Goal: Task Accomplishment & Management: Manage account settings

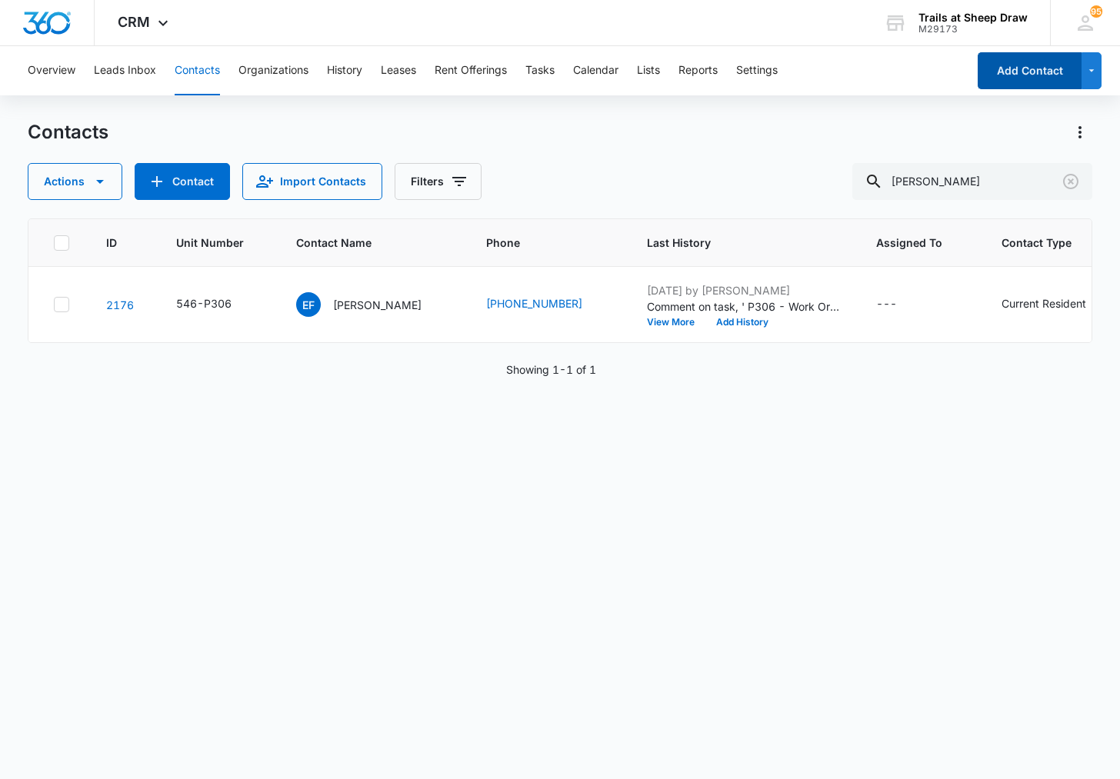
click at [1015, 81] on button "Add Contact" at bounding box center [1030, 70] width 104 height 37
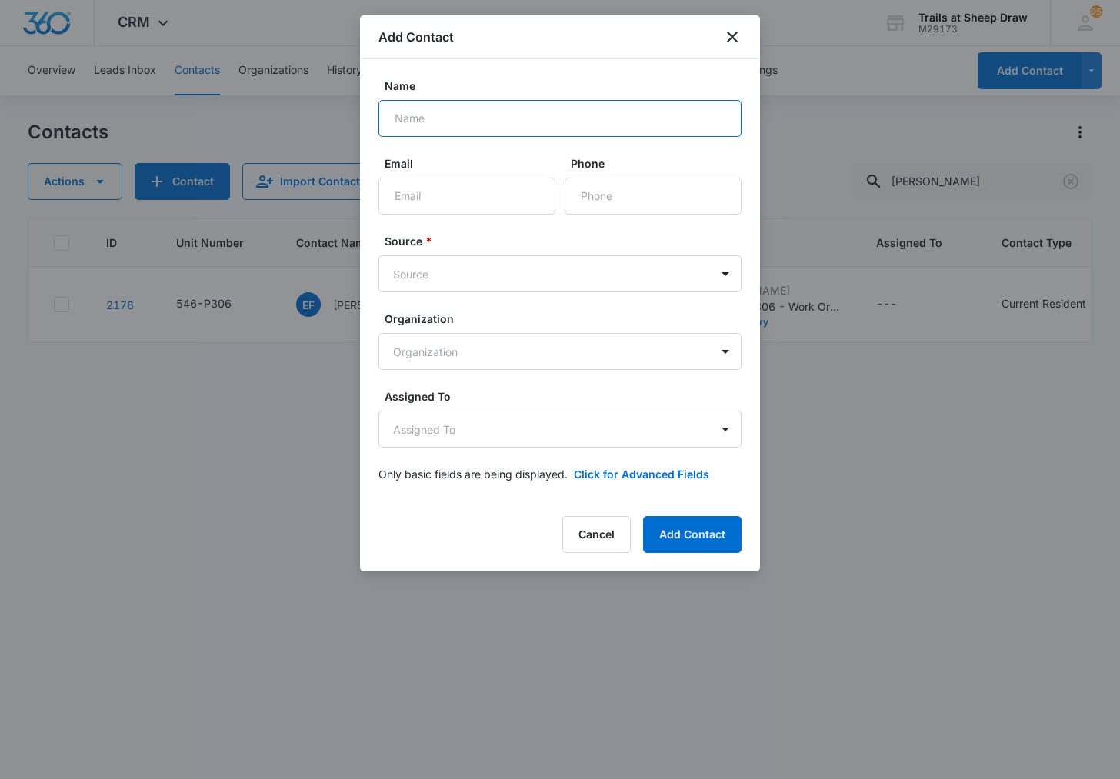
click at [499, 125] on input "Name" at bounding box center [559, 118] width 363 height 37
type input "[PERSON_NAME]"
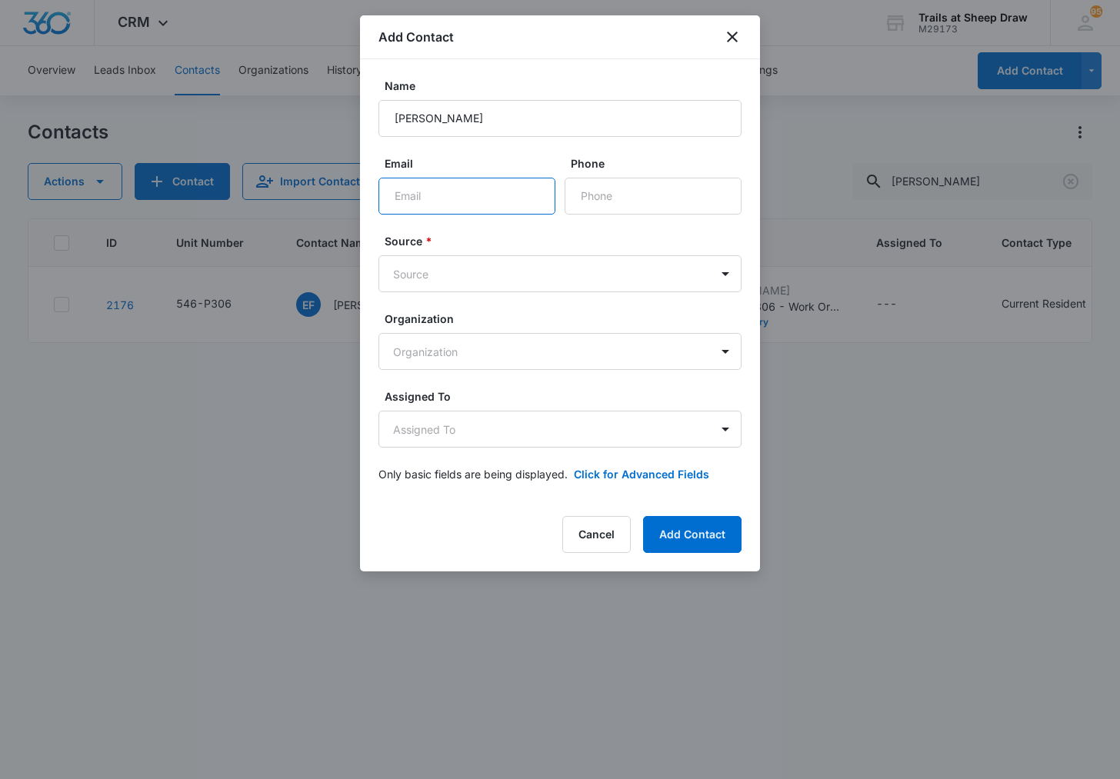
click at [483, 182] on input "Email" at bounding box center [466, 196] width 177 height 37
type input "[EMAIL_ADDRESS][DOMAIN_NAME]"
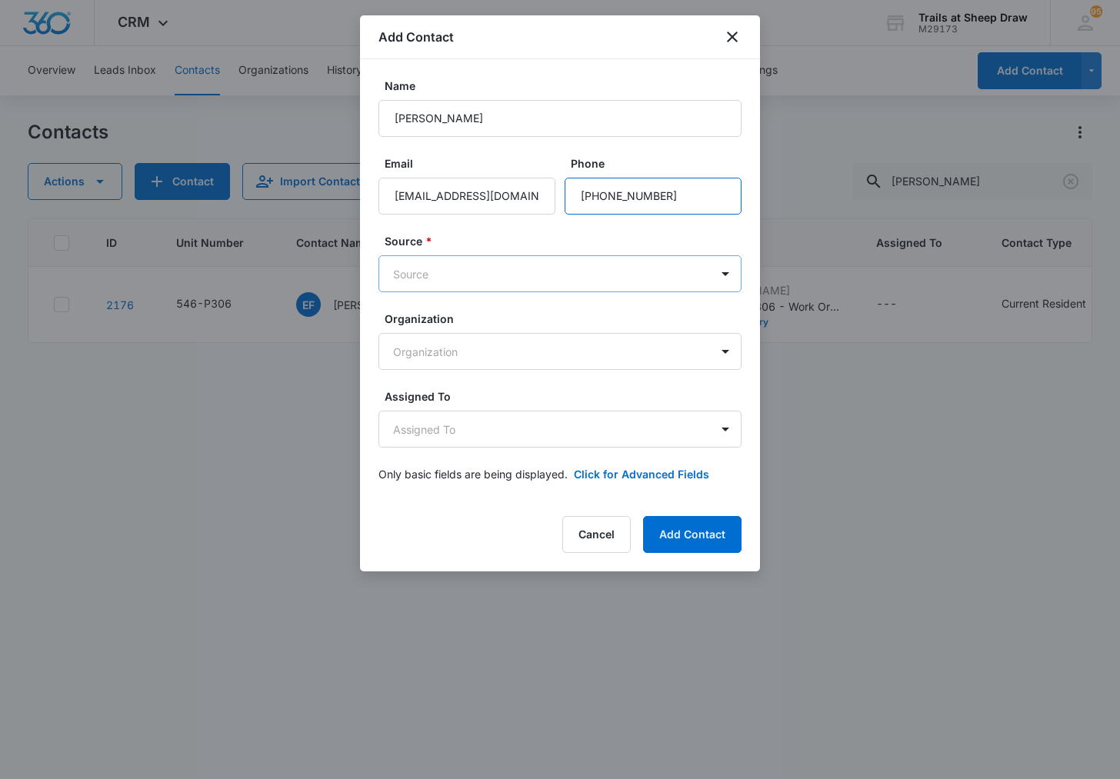
type input "[PHONE_NUMBER]"
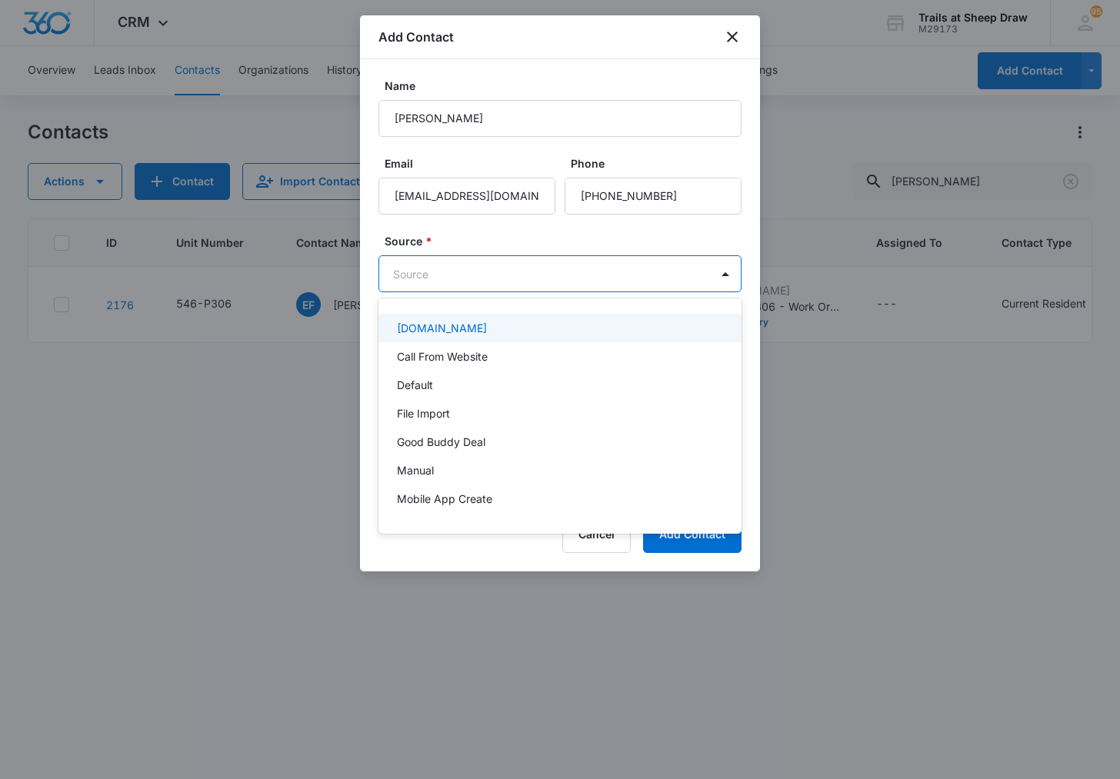
click at [515, 268] on body "CRM Apps Reputation Websites Forms CRM Email Social Content Ads Intelligence Fi…" at bounding box center [560, 389] width 1120 height 779
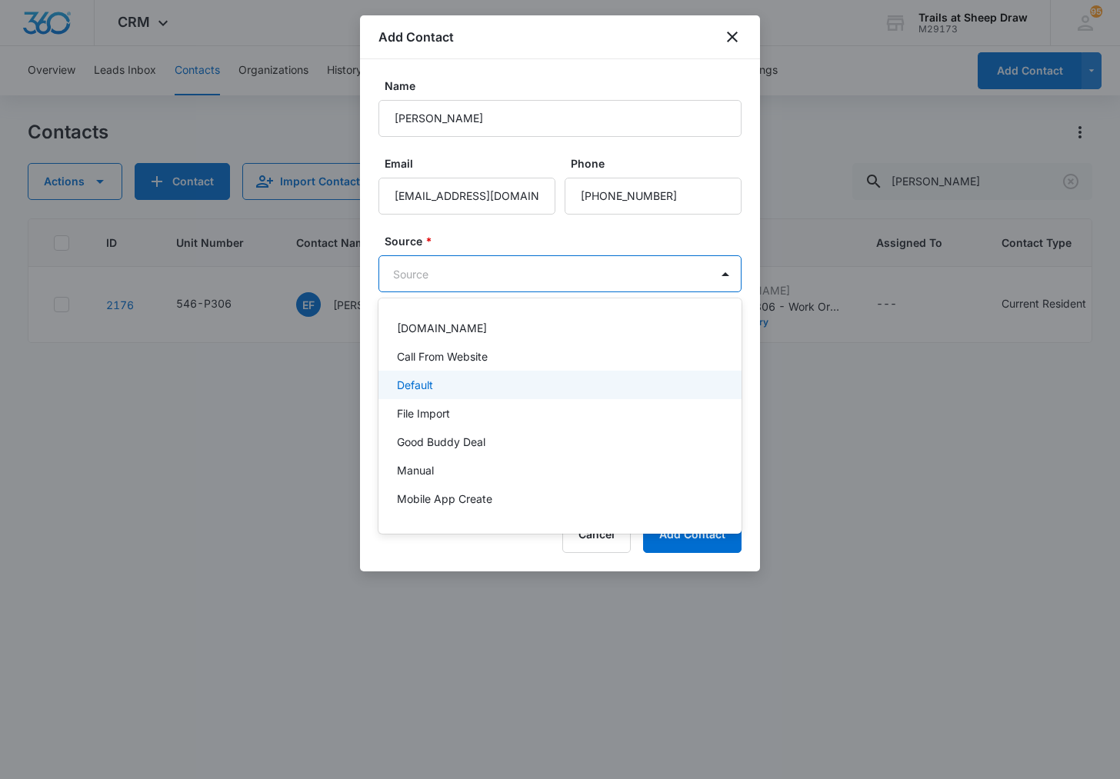
click at [510, 376] on div "Default" at bounding box center [559, 385] width 363 height 28
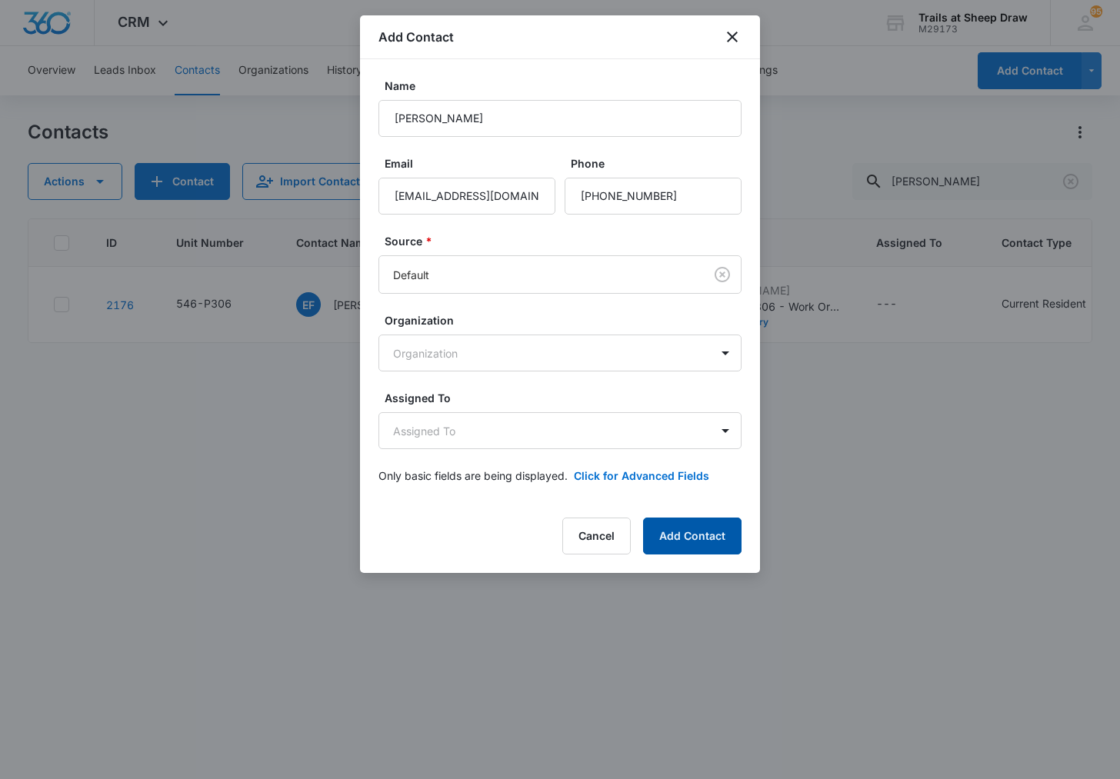
click at [665, 538] on button "Add Contact" at bounding box center [692, 536] width 98 height 37
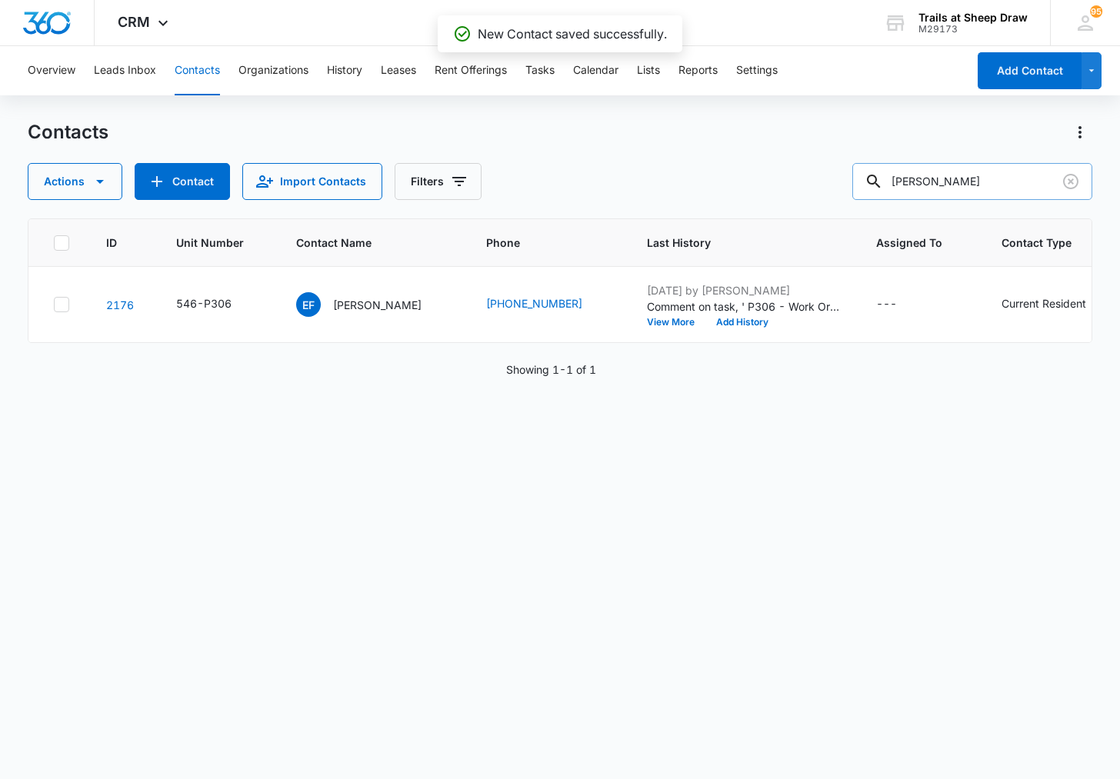
click at [958, 191] on input "[PERSON_NAME]" at bounding box center [972, 181] width 240 height 37
type input "[PERSON_NAME]"
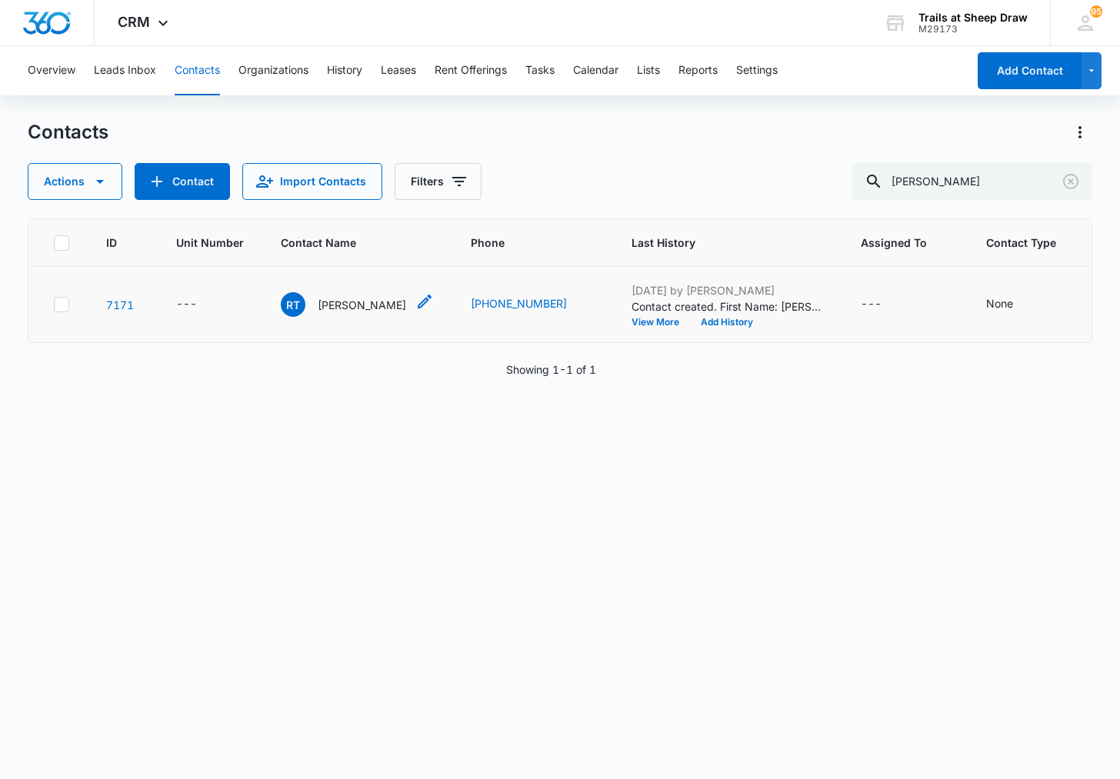
click at [345, 303] on p "[PERSON_NAME]" at bounding box center [362, 305] width 88 height 16
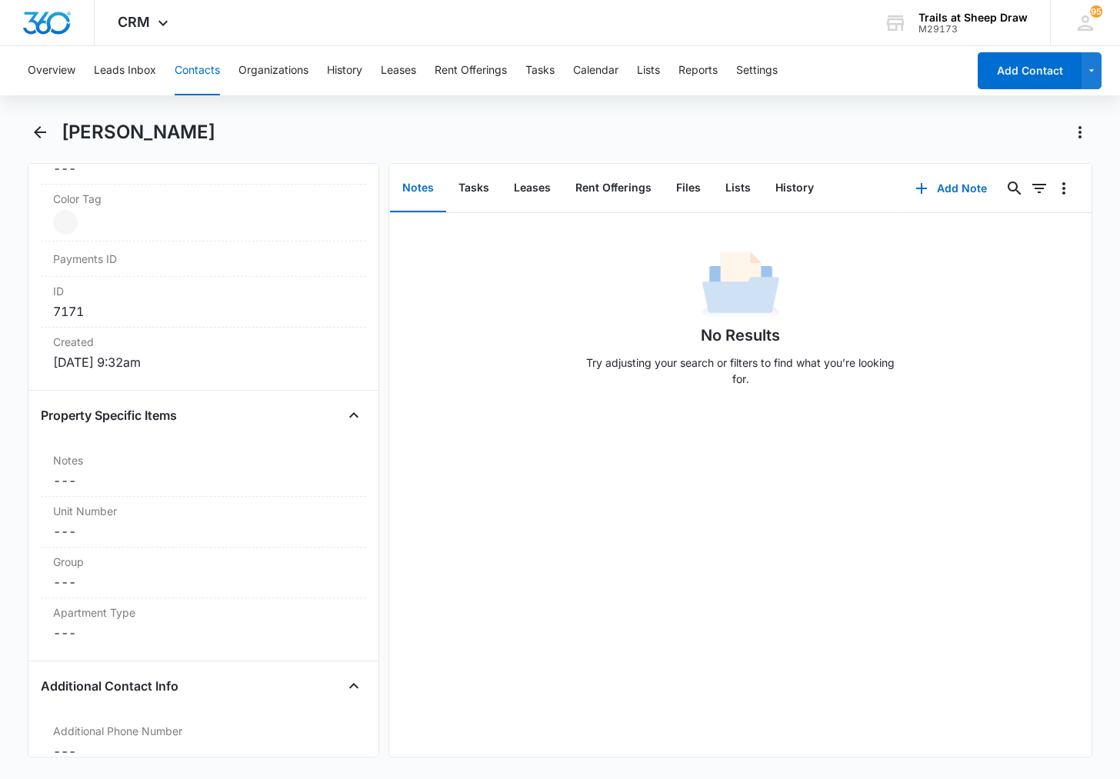
scroll to position [1077, 0]
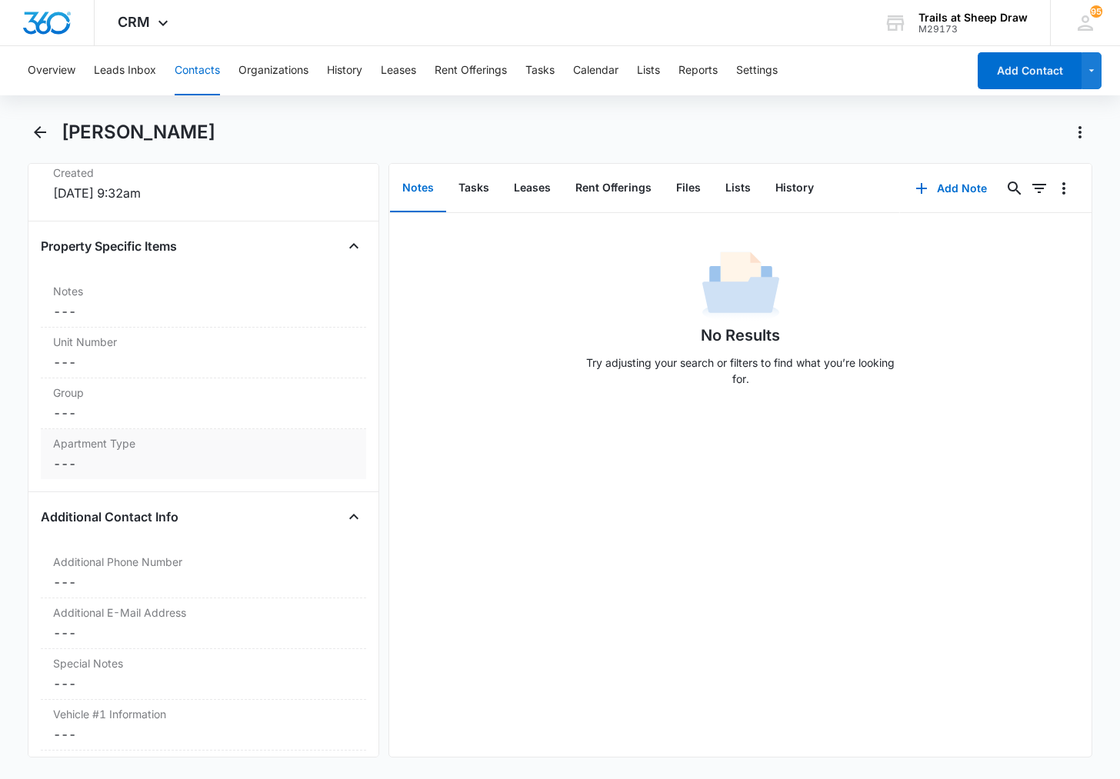
click at [118, 470] on dd "Cancel Save Changes ---" at bounding box center [203, 464] width 301 height 18
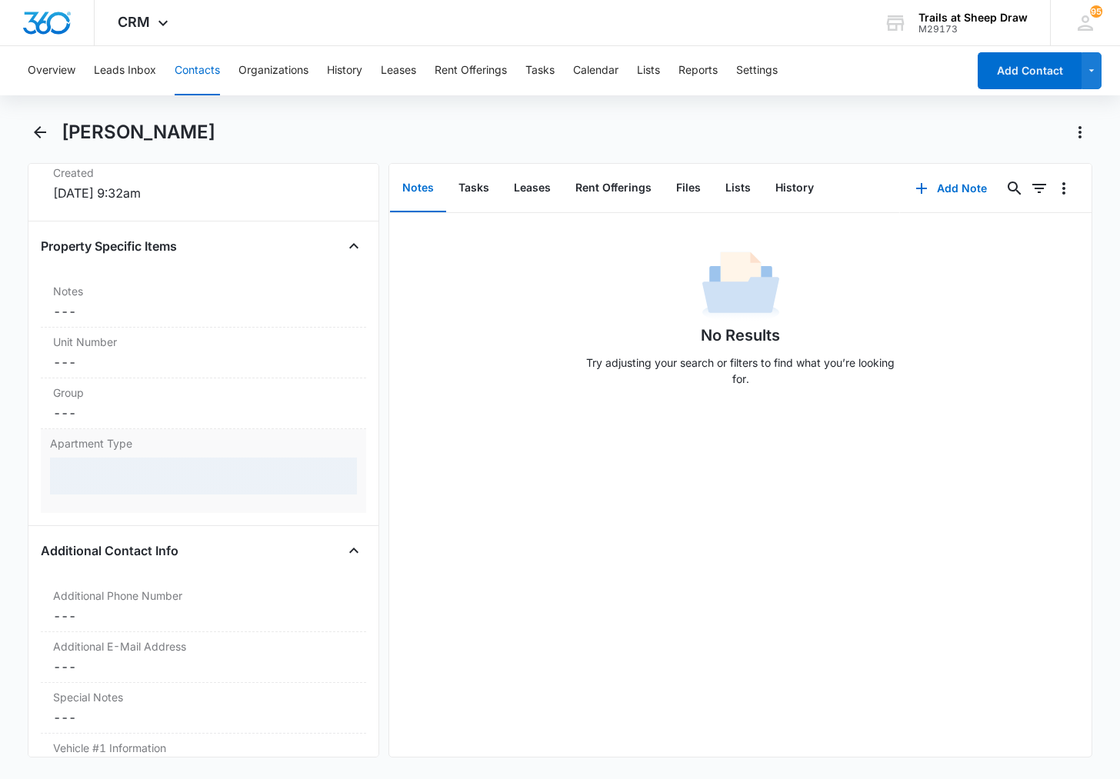
click at [165, 479] on div at bounding box center [203, 476] width 307 height 37
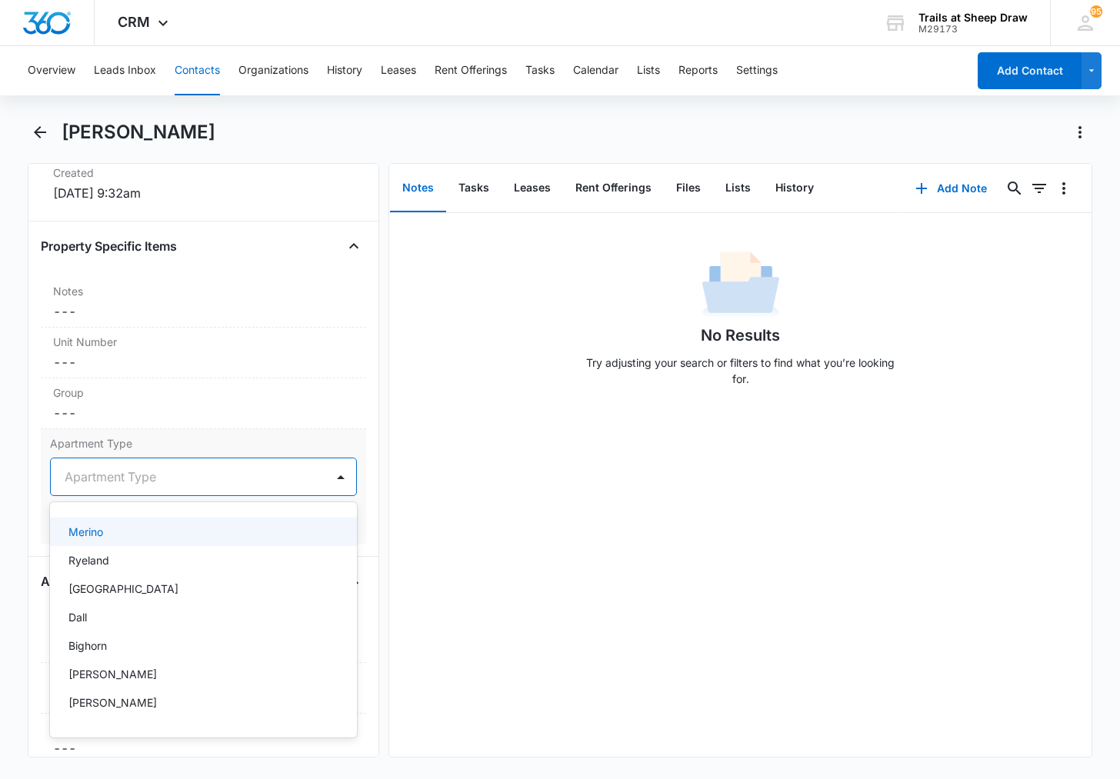
click at [176, 482] on div at bounding box center [185, 477] width 241 height 22
click at [172, 528] on div "Merino" at bounding box center [201, 532] width 267 height 16
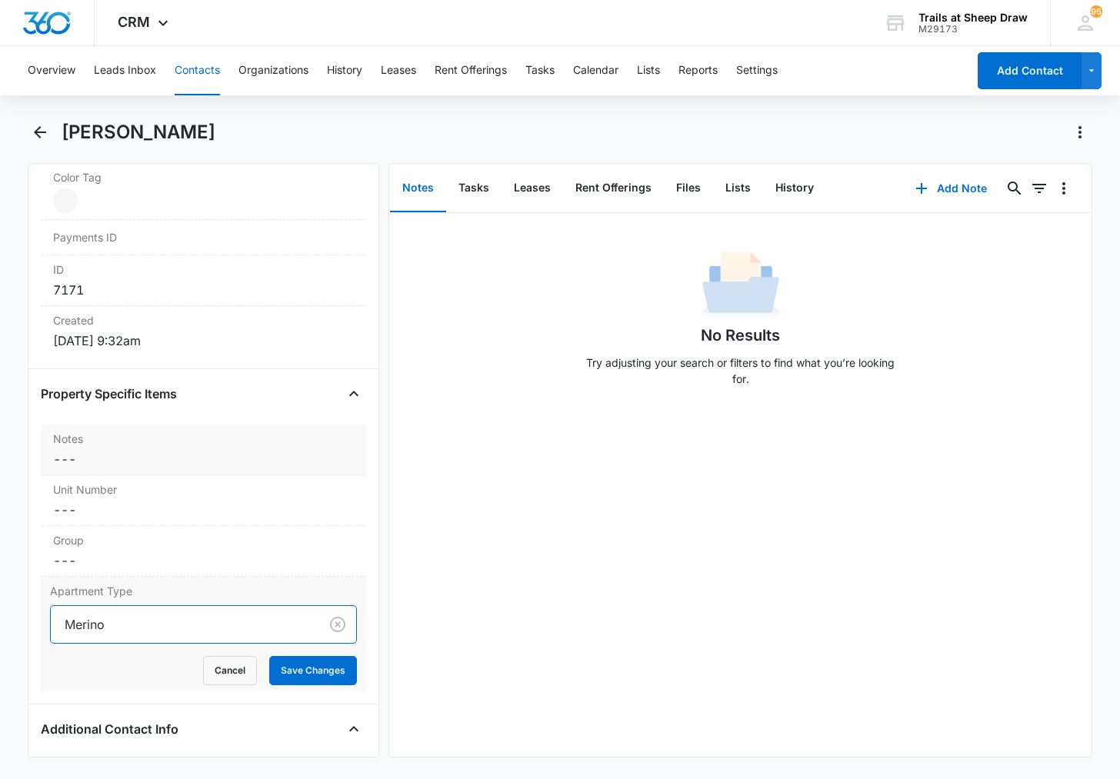
scroll to position [923, 0]
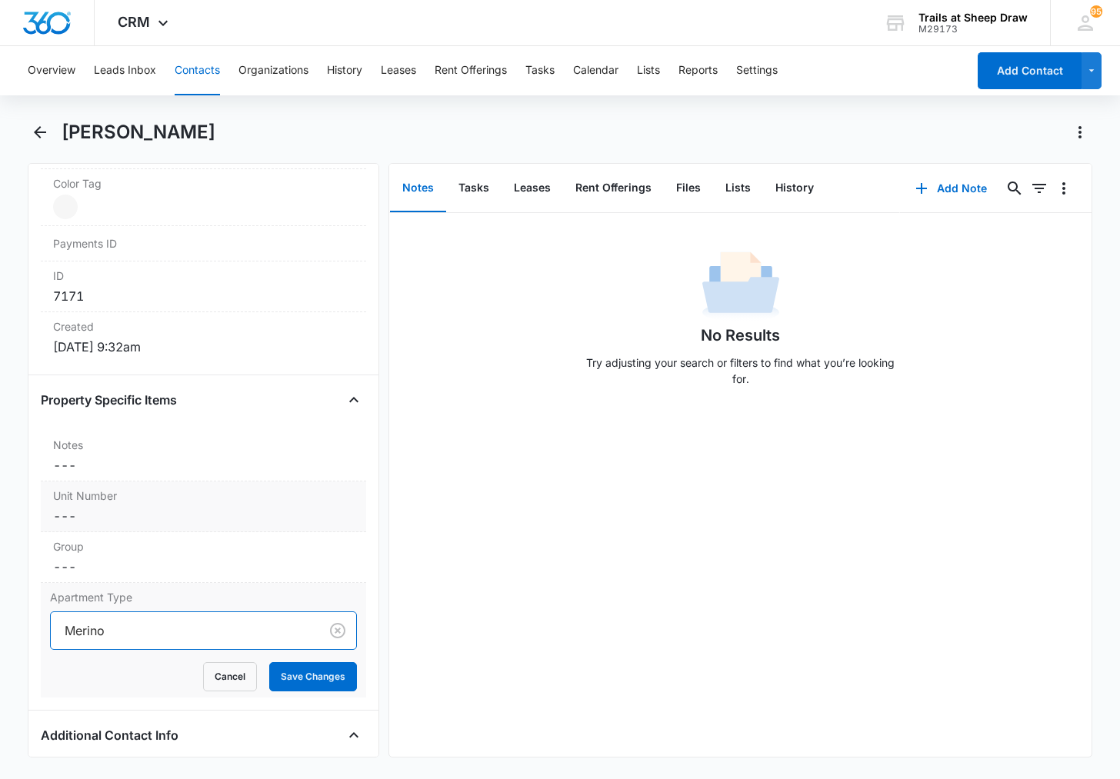
click at [180, 510] on dd "Cancel Save Changes ---" at bounding box center [203, 516] width 301 height 18
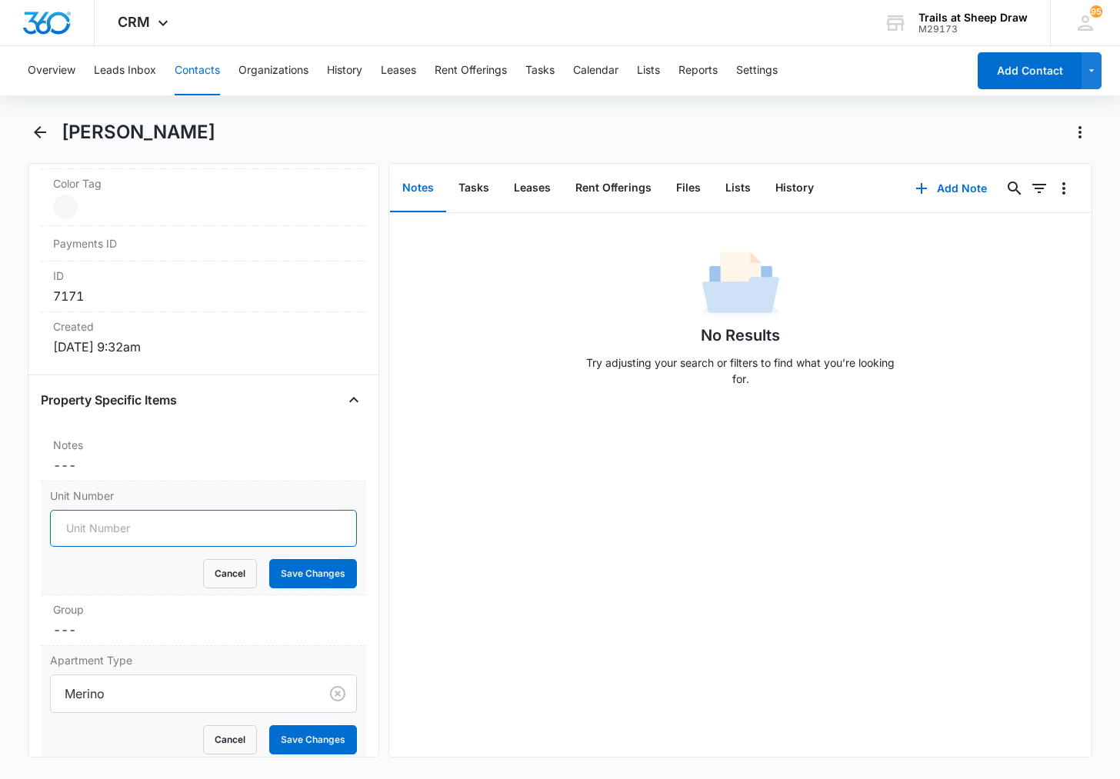
click at [160, 529] on input "Unit Number" at bounding box center [203, 528] width 307 height 37
type input "546-L104"
click at [269, 559] on button "Save Changes" at bounding box center [313, 573] width 88 height 29
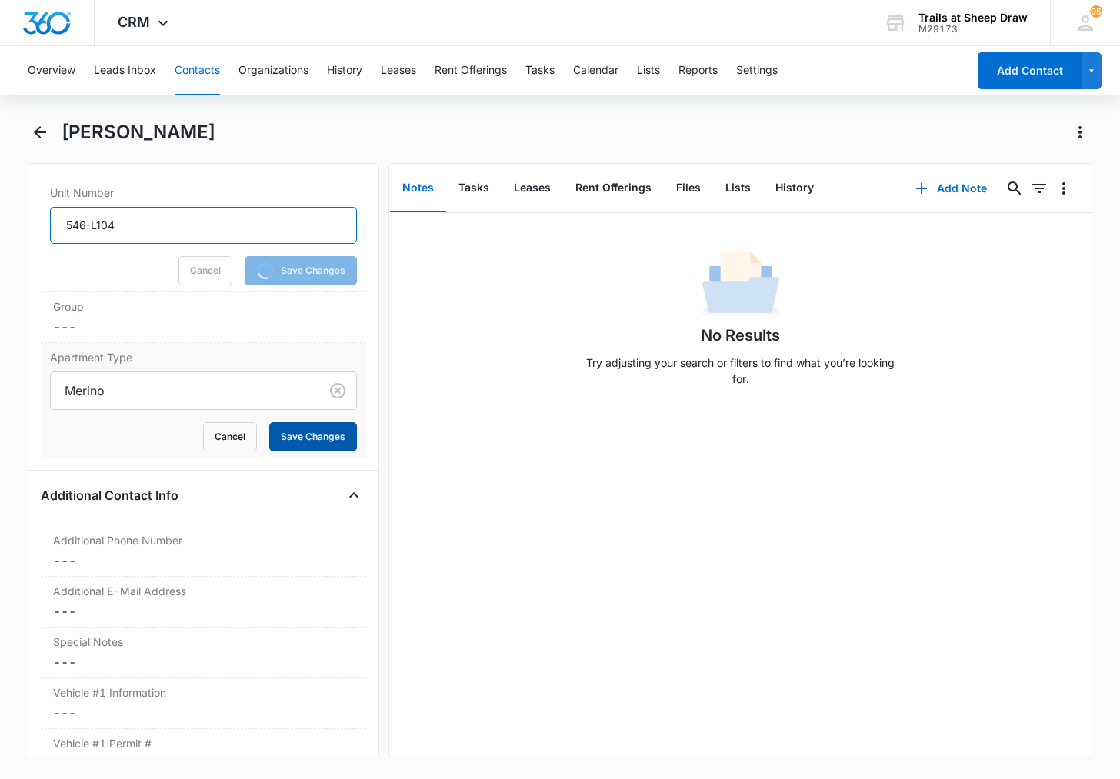
scroll to position [1231, 0]
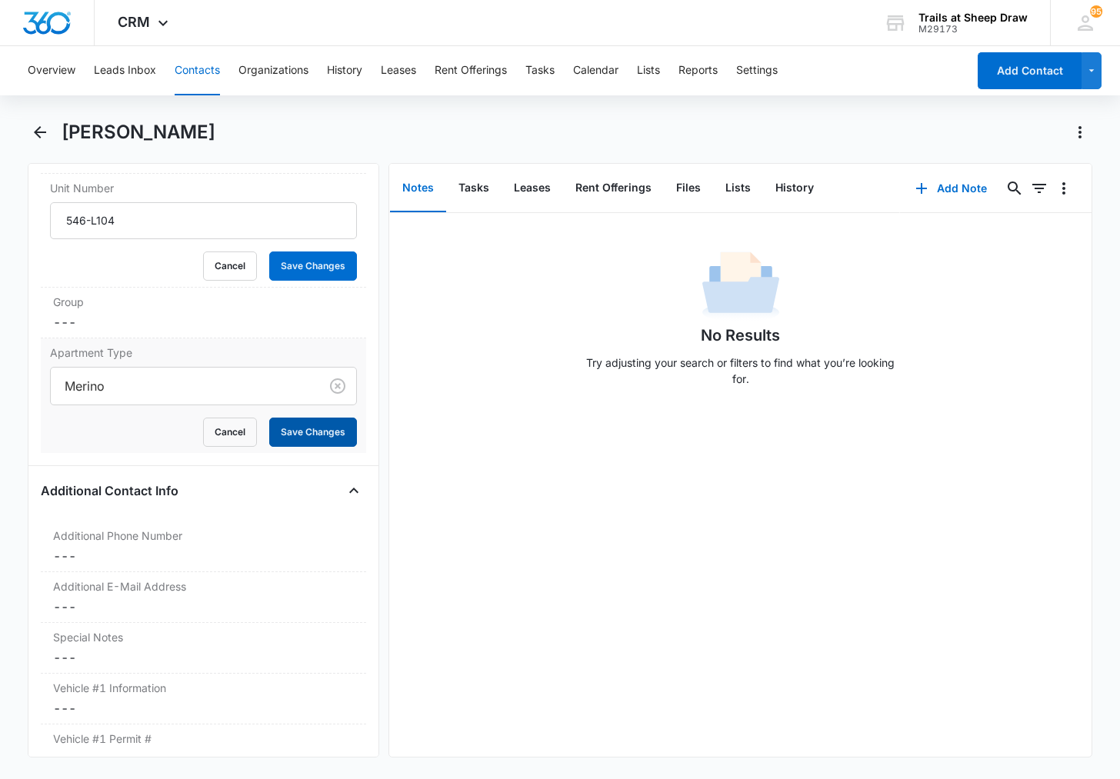
click at [289, 438] on button "Save Changes" at bounding box center [313, 432] width 88 height 29
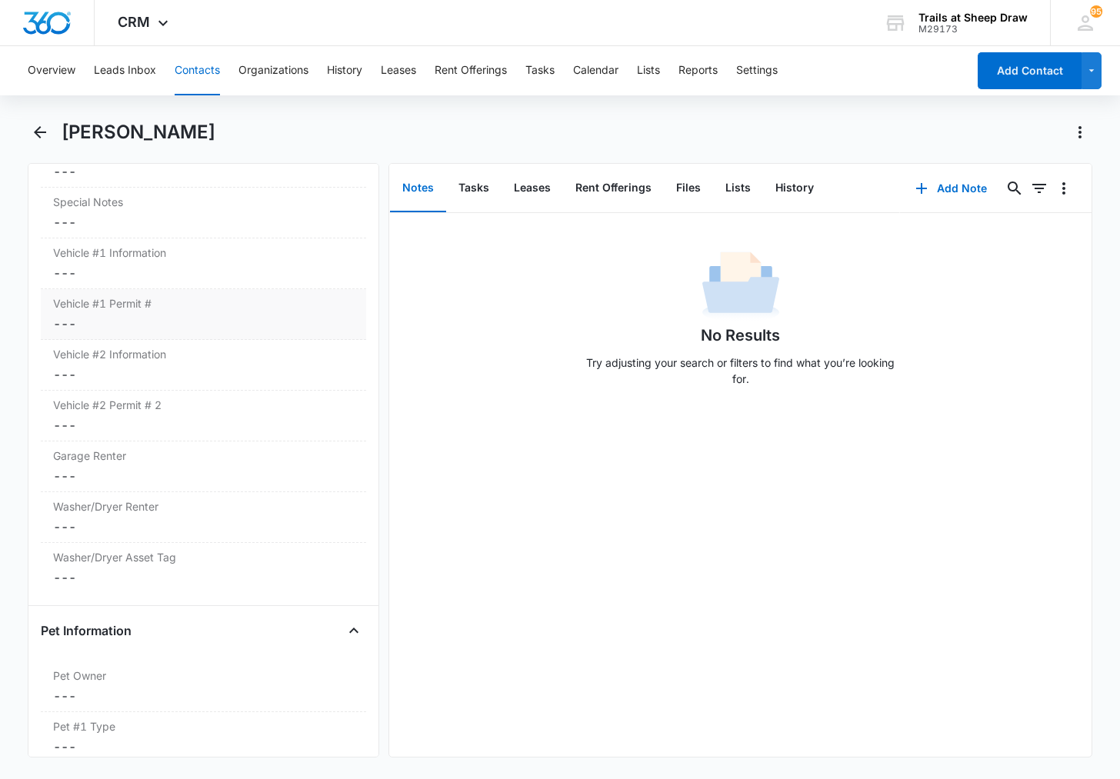
scroll to position [1615, 0]
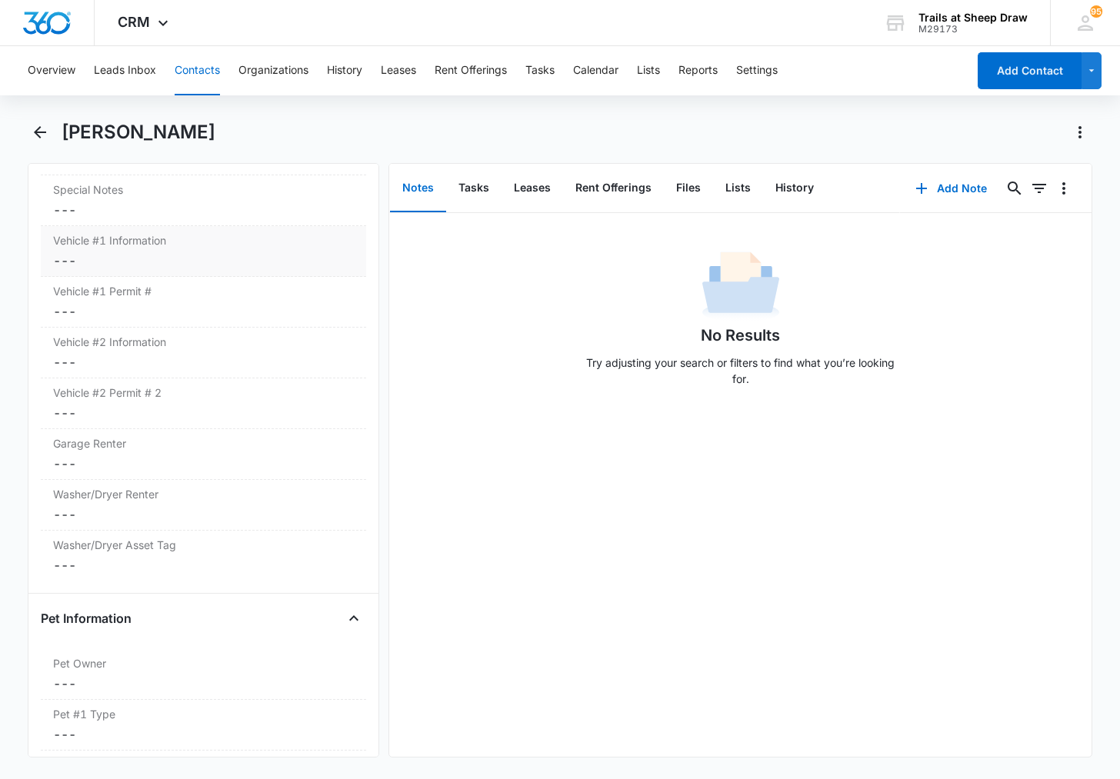
click at [99, 262] on dd "Cancel Save Changes ---" at bounding box center [203, 261] width 301 height 18
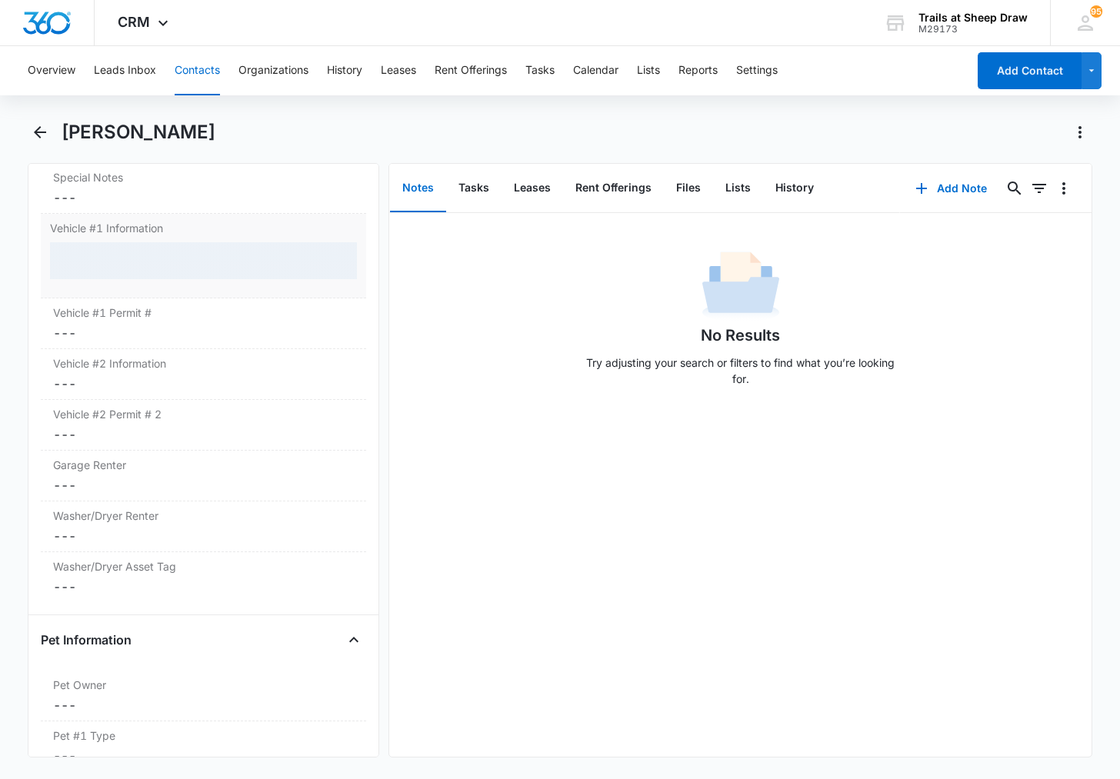
scroll to position [1551, 0]
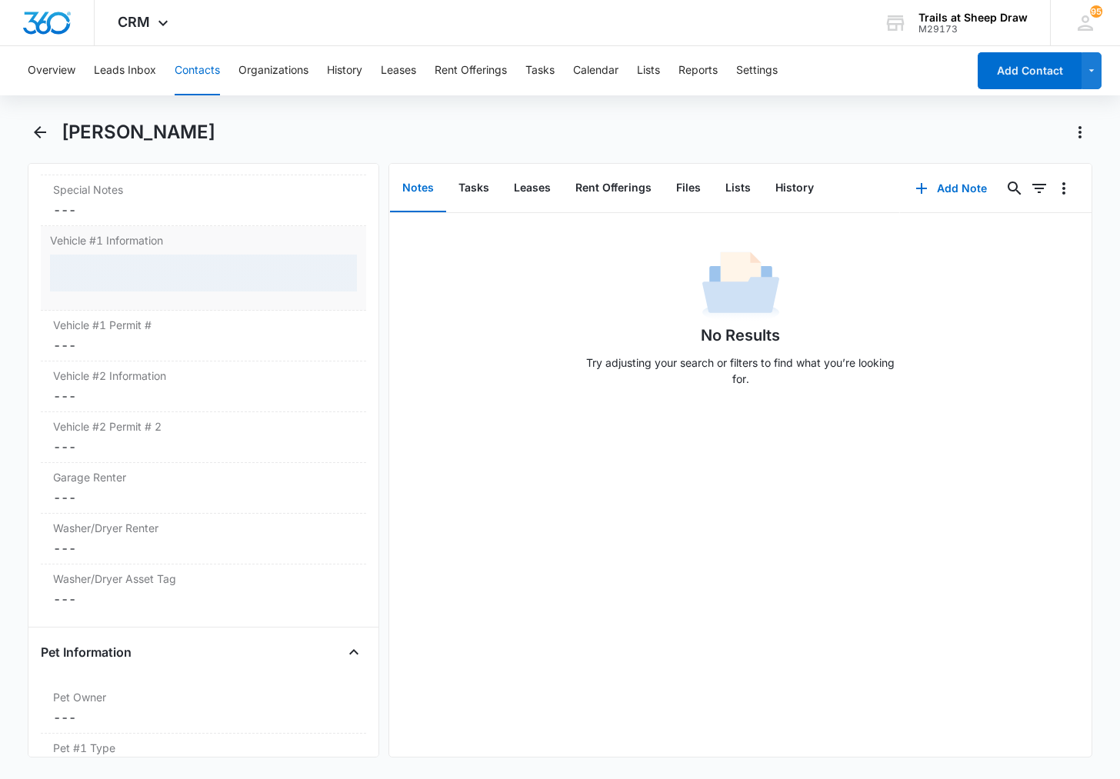
click at [101, 274] on div at bounding box center [203, 273] width 307 height 37
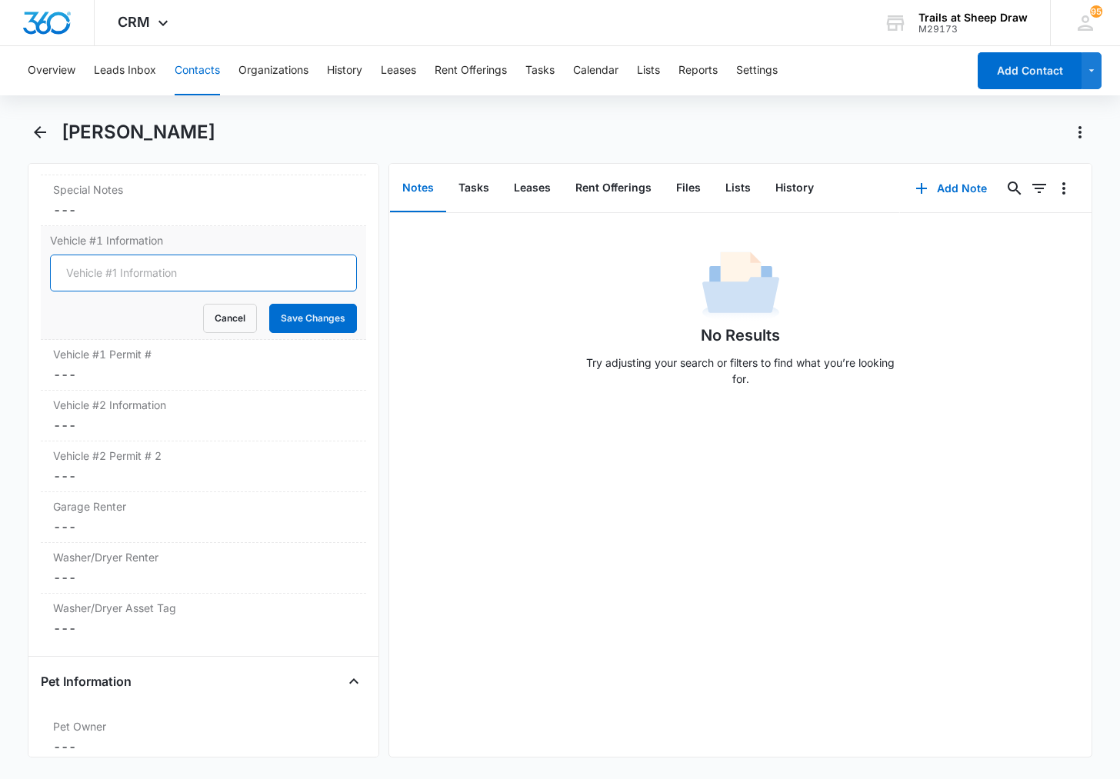
click at [102, 276] on input "Vehicle #1 Information" at bounding box center [203, 273] width 307 height 37
type input "2021 Toyota Tacoma Grey TK6980NS"
click at [269, 304] on button "Save Changes" at bounding box center [313, 318] width 88 height 29
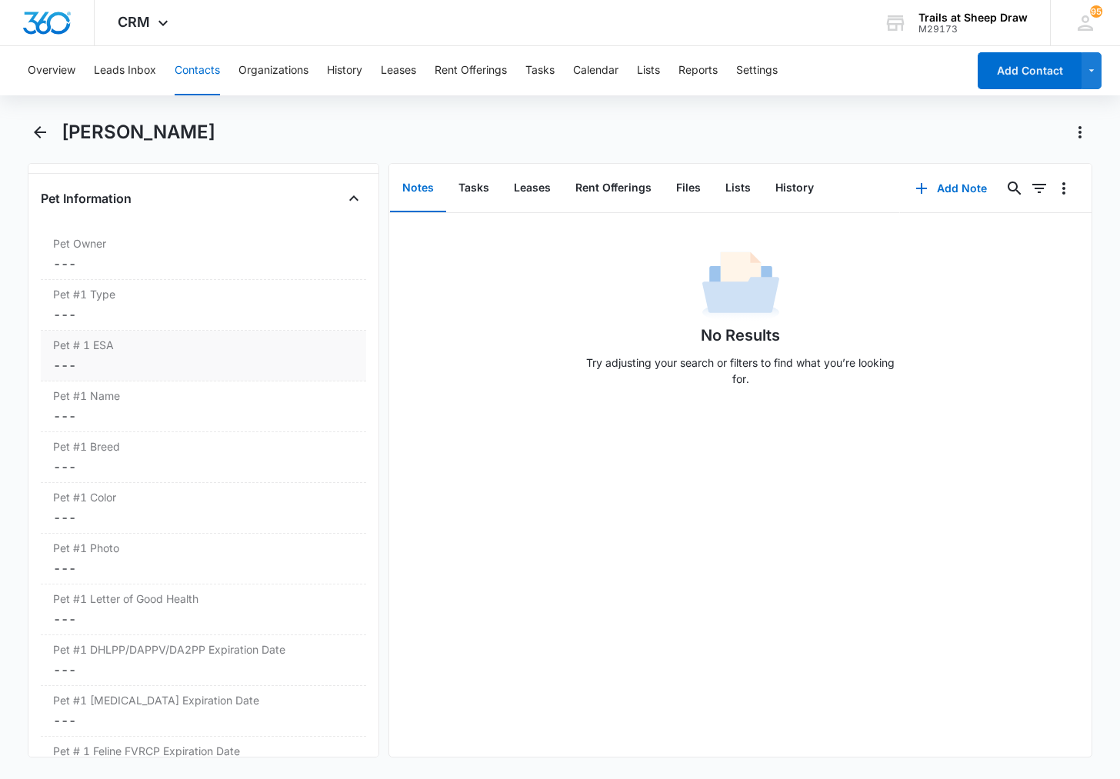
scroll to position [2012, 0]
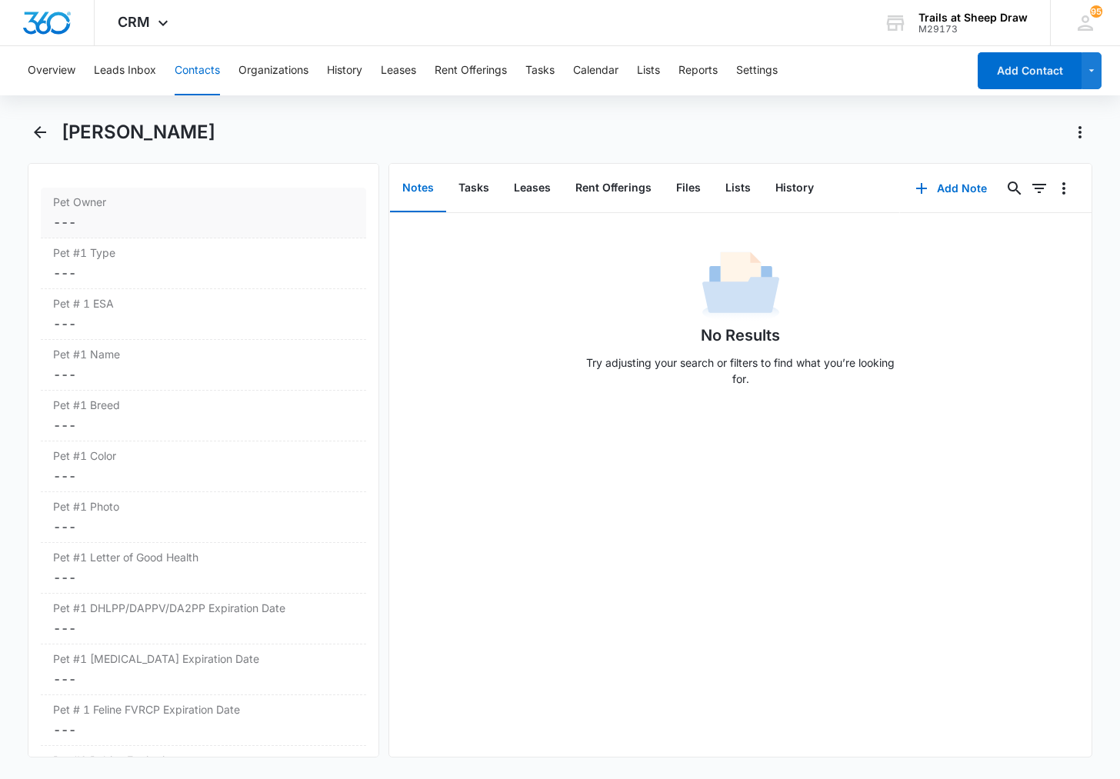
click at [162, 230] on dd "Cancel Save Changes ---" at bounding box center [203, 222] width 301 height 18
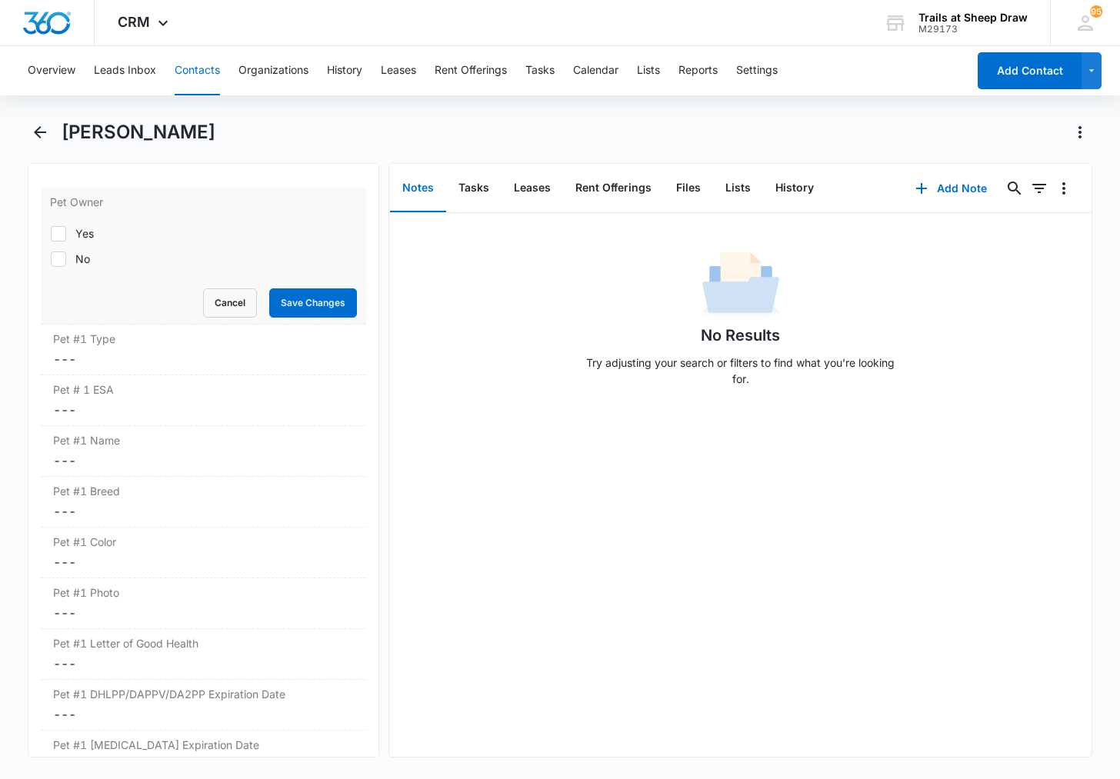
click at [76, 258] on div "No" at bounding box center [82, 259] width 15 height 16
click at [51, 258] on input "No" at bounding box center [50, 258] width 1 height 1
checkbox input "true"
click at [317, 297] on button "Save Changes" at bounding box center [313, 302] width 88 height 29
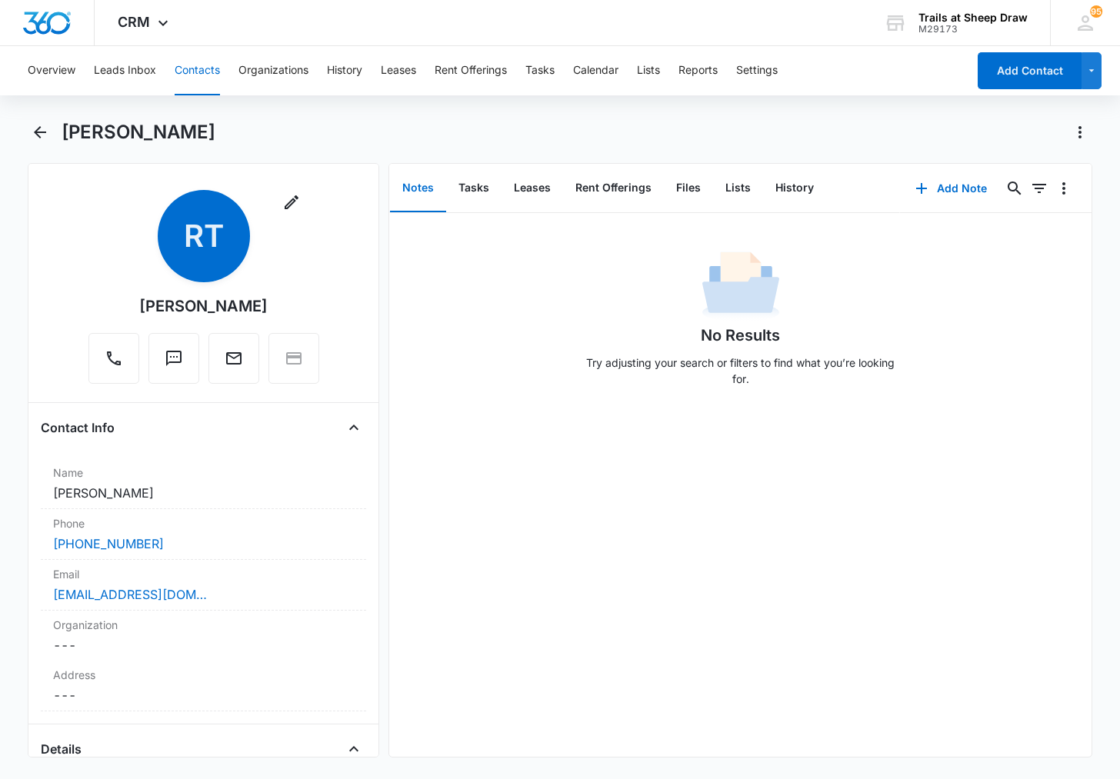
scroll to position [0, 0]
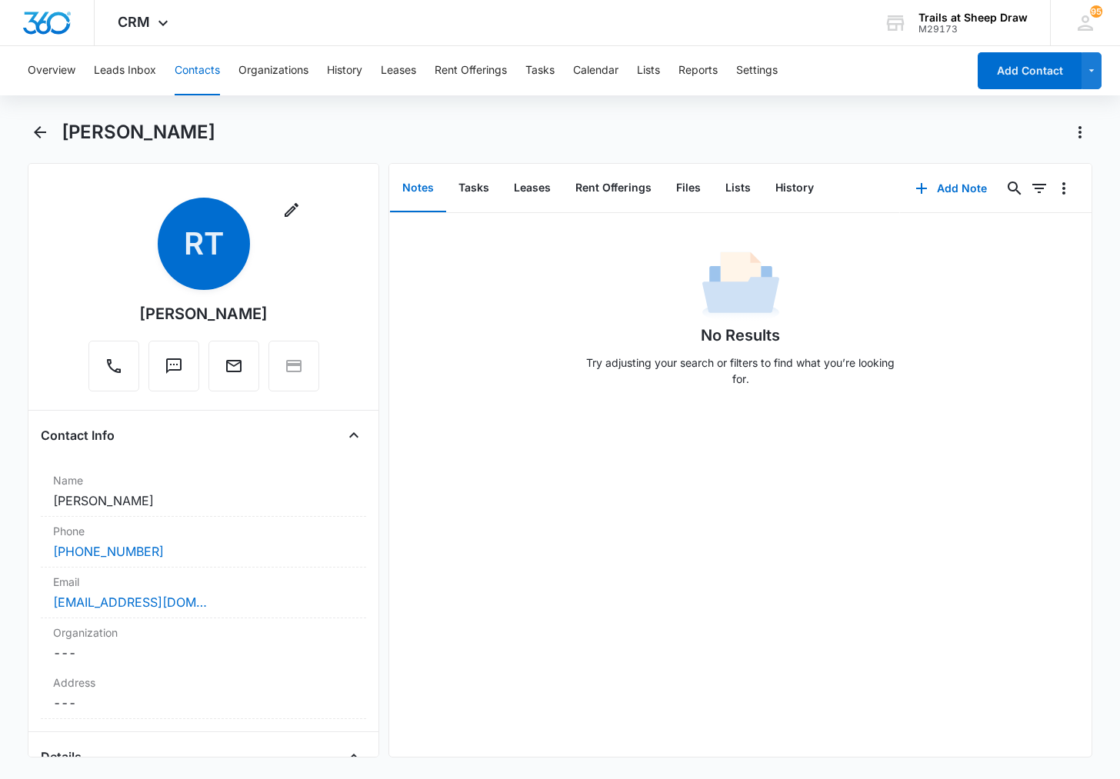
click at [197, 74] on button "Contacts" at bounding box center [197, 70] width 45 height 49
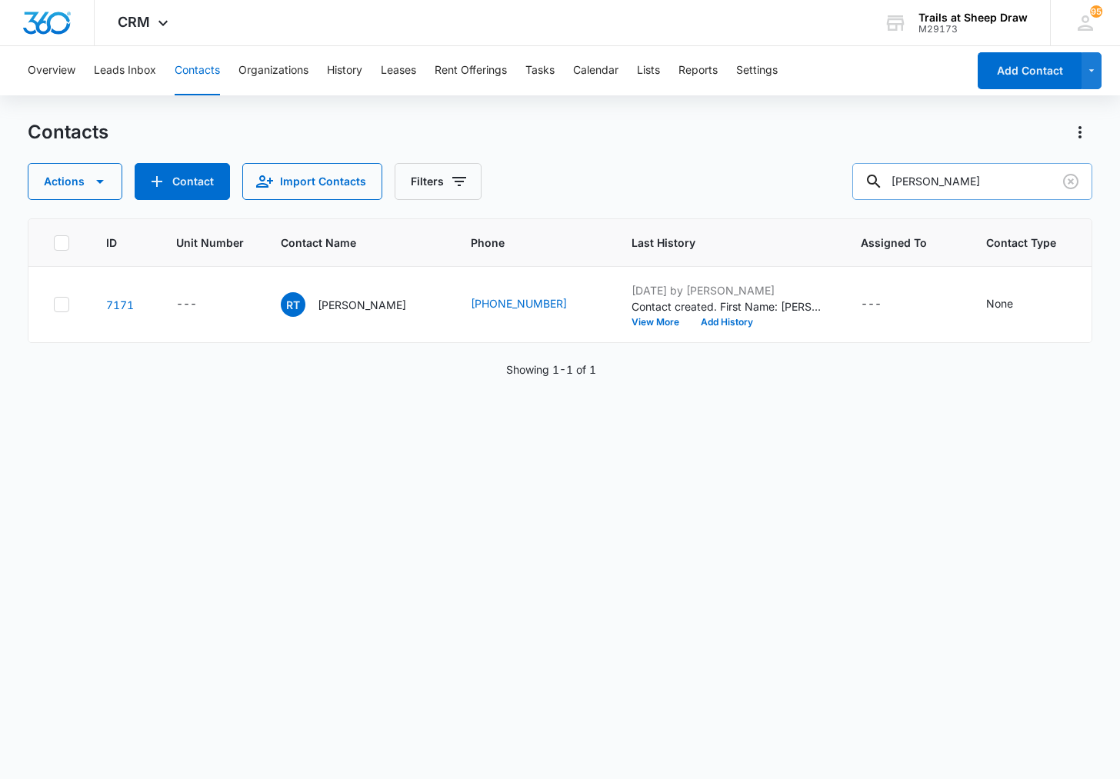
click at [955, 175] on input "[PERSON_NAME]" at bounding box center [972, 181] width 240 height 37
click at [1045, 62] on button "Add Contact" at bounding box center [1030, 70] width 104 height 37
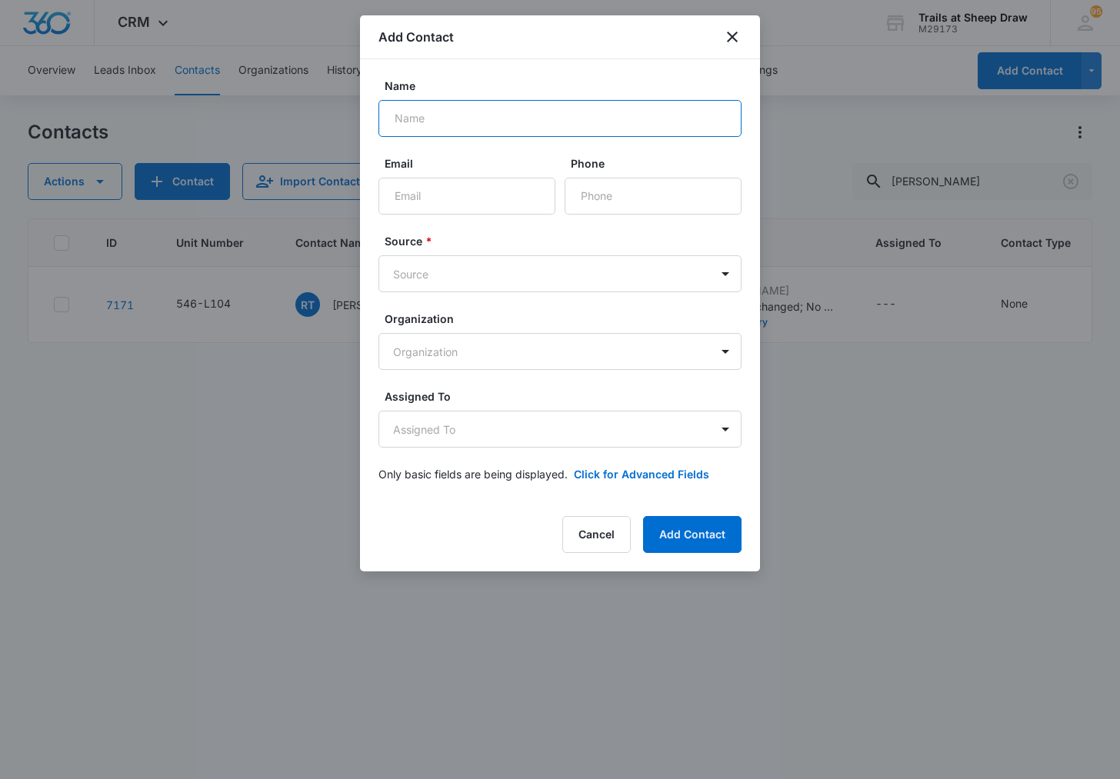
click at [481, 126] on input "Name" at bounding box center [559, 118] width 363 height 37
type input "[PERSON_NAME] & [PERSON_NAME]"
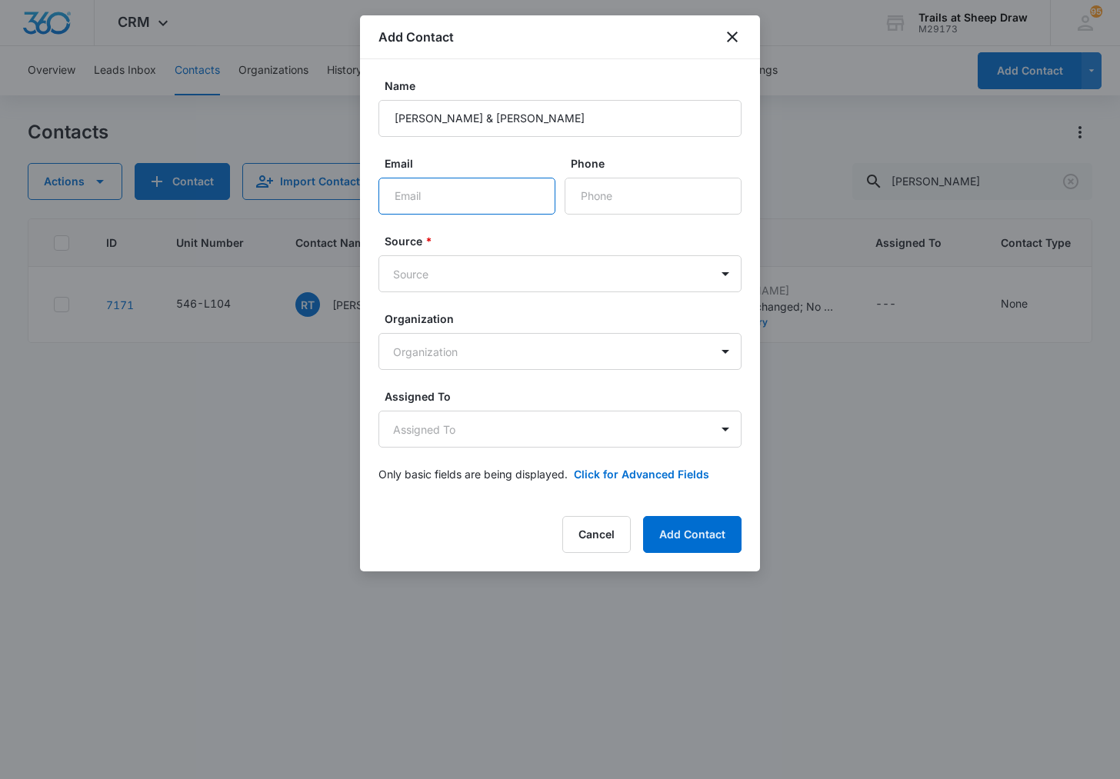
click at [446, 195] on input "Email" at bounding box center [466, 196] width 177 height 37
click at [588, 200] on input "Phone" at bounding box center [653, 196] width 177 height 37
type input "[PHONE_NUMBER]"
click at [538, 291] on body "CRM Apps Reputation Websites Forms CRM Email Social Content Ads Intelligence Fi…" at bounding box center [560, 389] width 1120 height 779
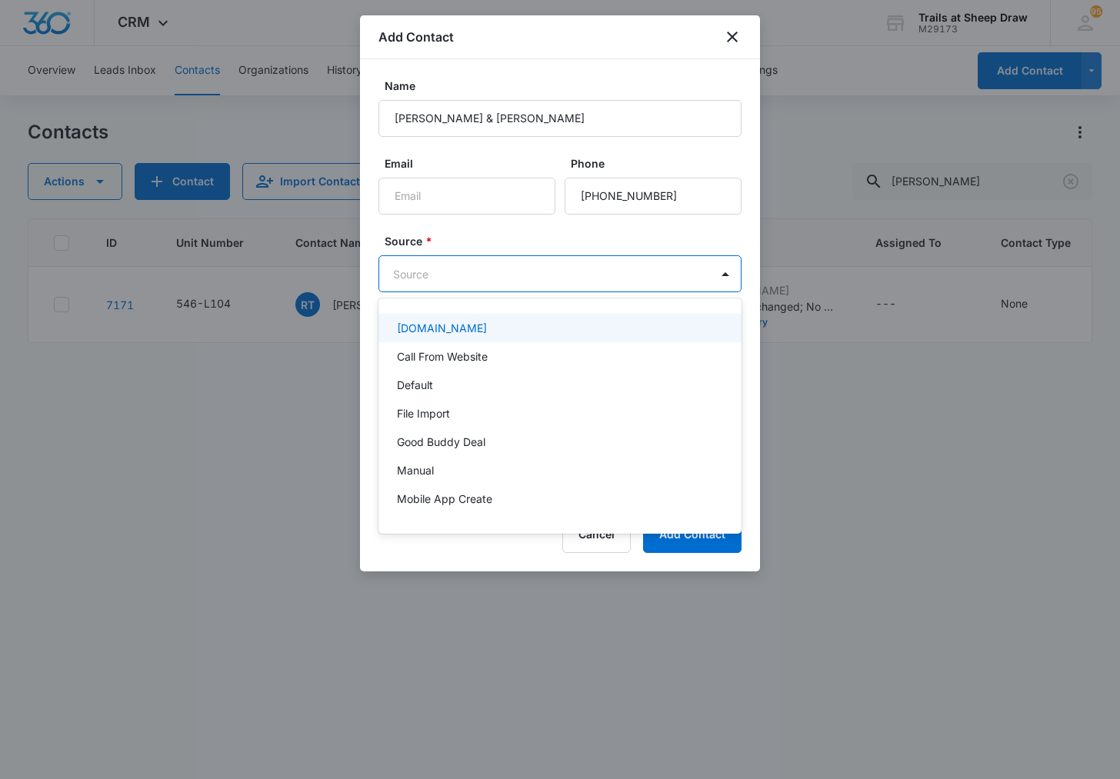
click at [550, 277] on div at bounding box center [560, 389] width 1120 height 779
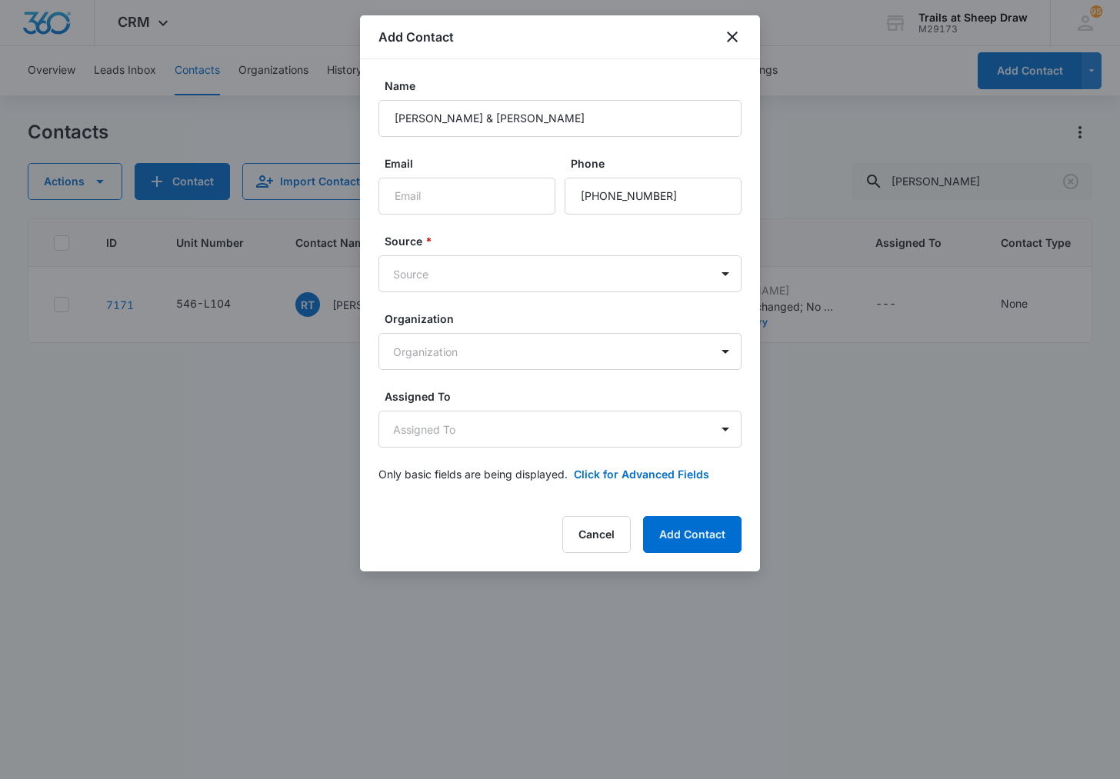
click at [550, 277] on body "CRM Apps Reputation Websites Forms CRM Email Social Content Ads Intelligence Fi…" at bounding box center [560, 389] width 1120 height 779
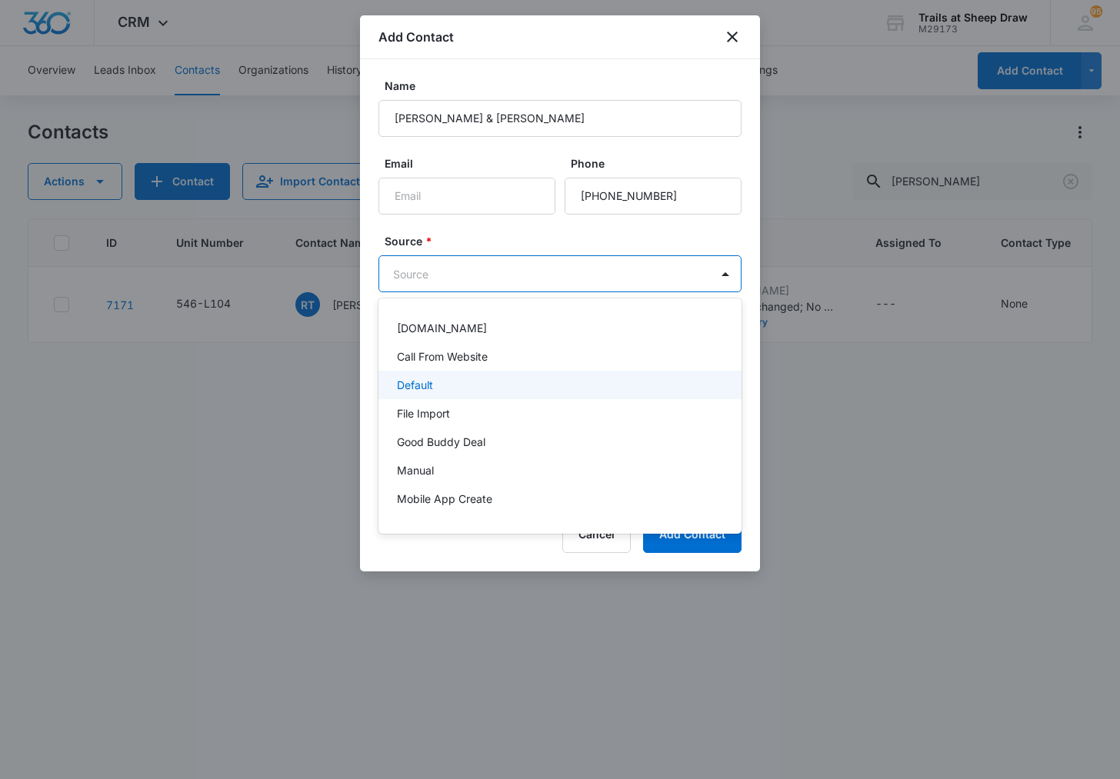
click at [506, 382] on div "Default" at bounding box center [558, 385] width 323 height 16
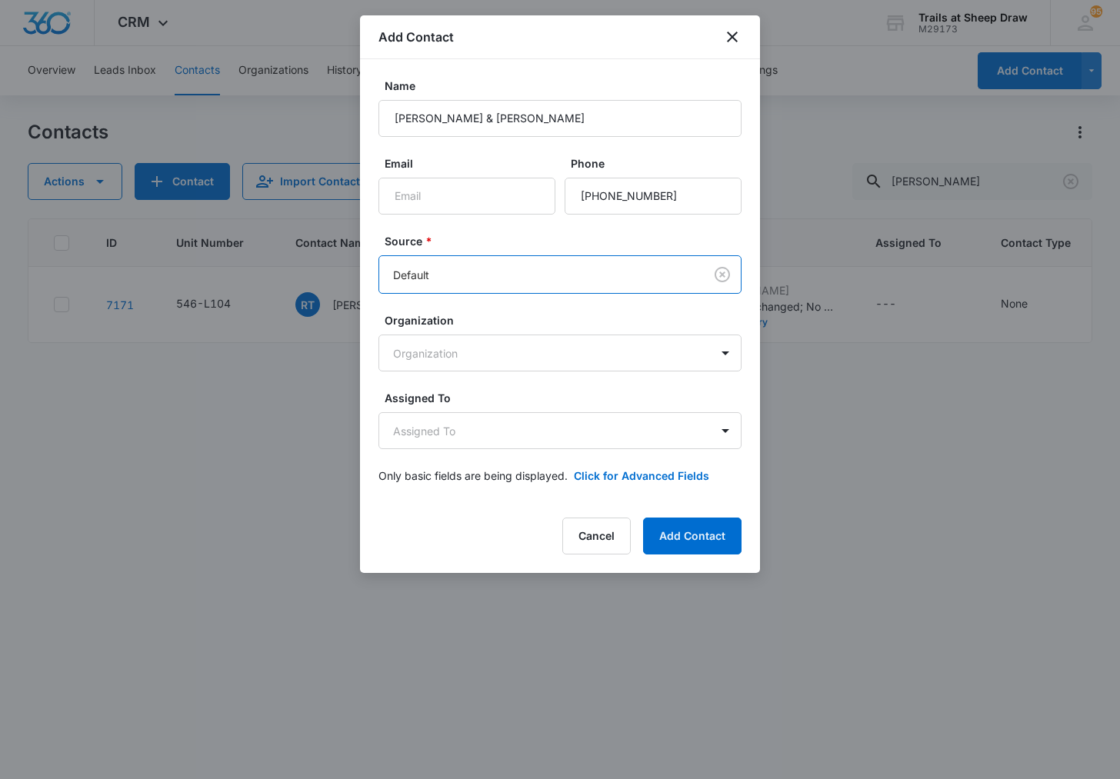
click at [713, 559] on div "Add Contact Name [PERSON_NAME] & [PERSON_NAME] Email Phone Source * option Defa…" at bounding box center [560, 294] width 400 height 558
click at [709, 545] on button "Add Contact" at bounding box center [692, 536] width 98 height 37
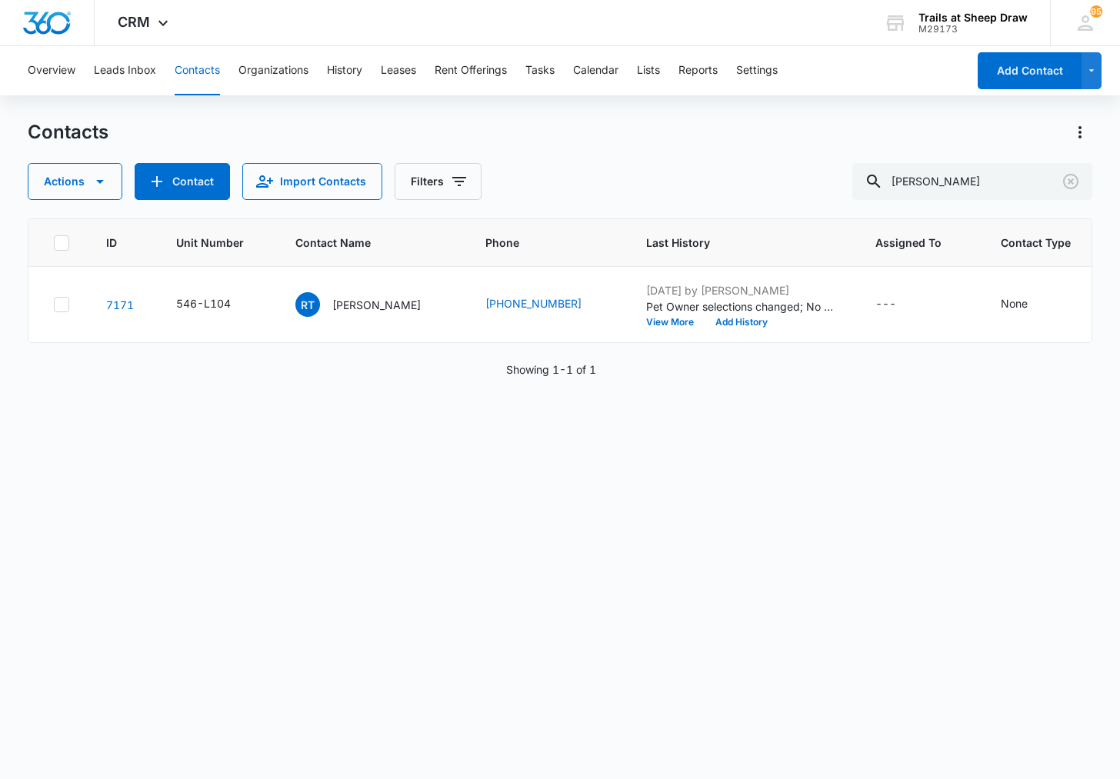
click at [524, 642] on div "ID Unit Number Contact Name Phone Last History Assigned To Contact Type Contact…" at bounding box center [560, 488] width 1064 height 541
drag, startPoint x: 194, startPoint y: 77, endPoint x: 210, endPoint y: 76, distance: 16.2
click at [194, 76] on button "Contacts" at bounding box center [197, 70] width 45 height 49
click at [961, 184] on input "[PERSON_NAME]" at bounding box center [972, 181] width 240 height 37
click at [962, 184] on input "[PERSON_NAME]" at bounding box center [972, 181] width 240 height 37
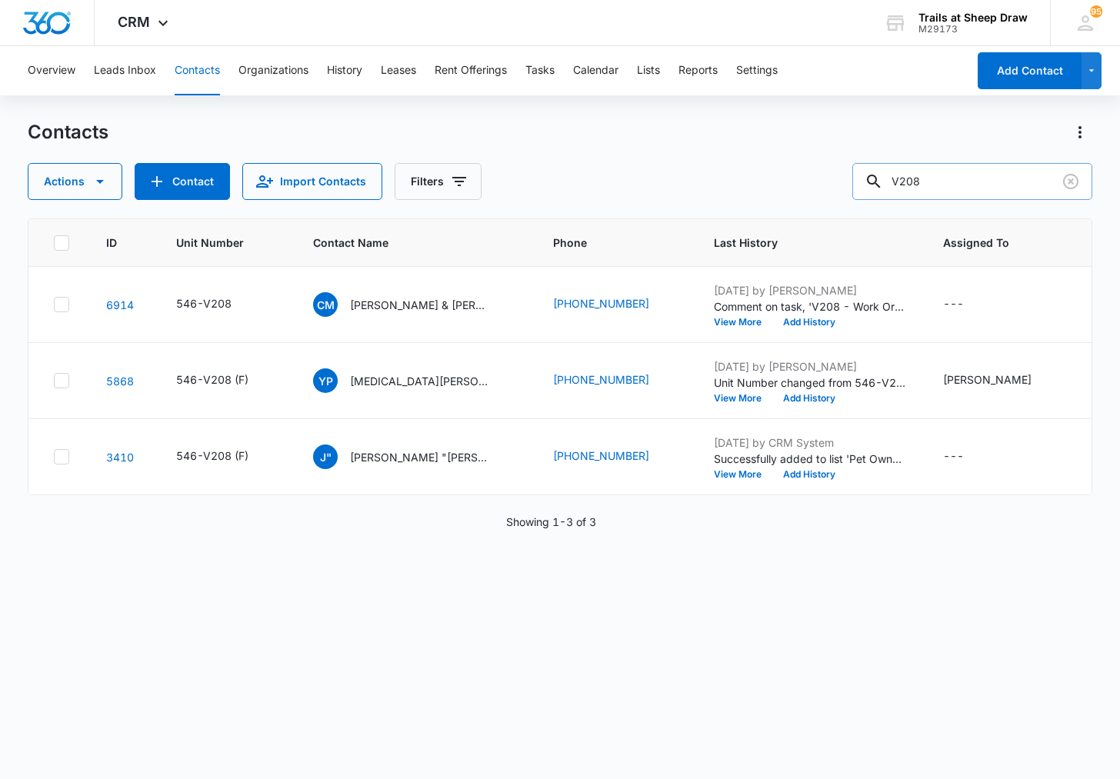
click at [928, 178] on input "V208" at bounding box center [972, 181] width 240 height 37
type input "C208"
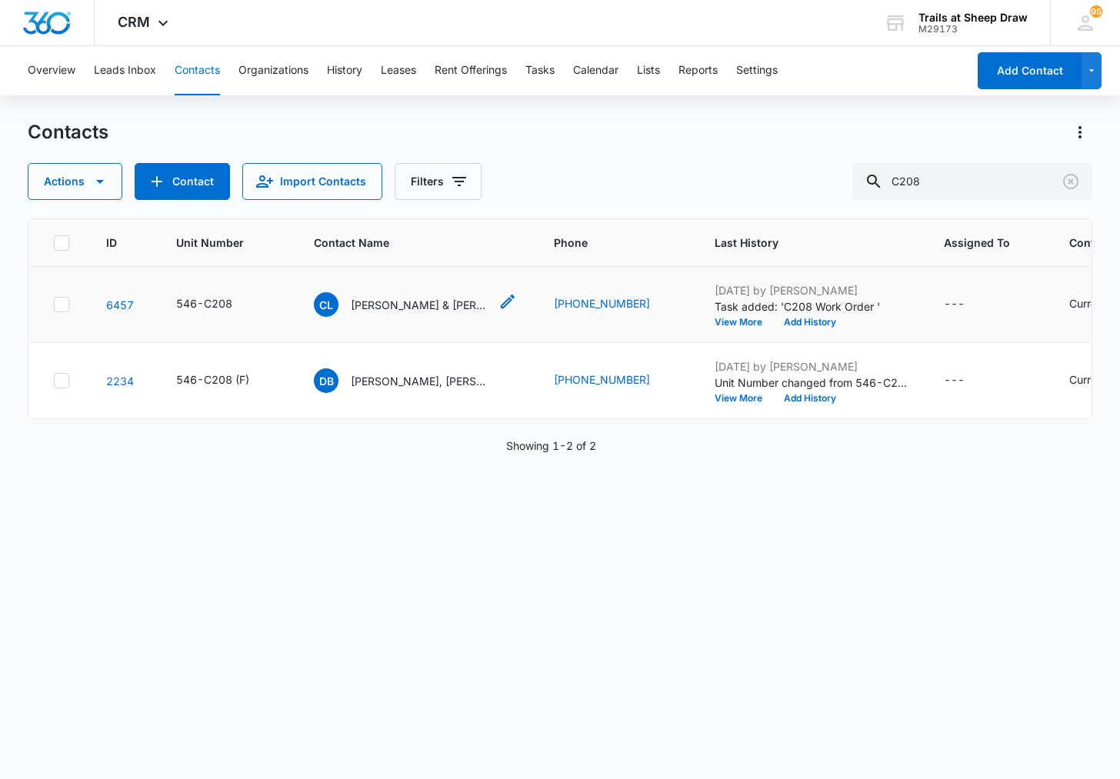
click at [404, 312] on p "[PERSON_NAME] & [PERSON_NAME]" at bounding box center [420, 305] width 138 height 16
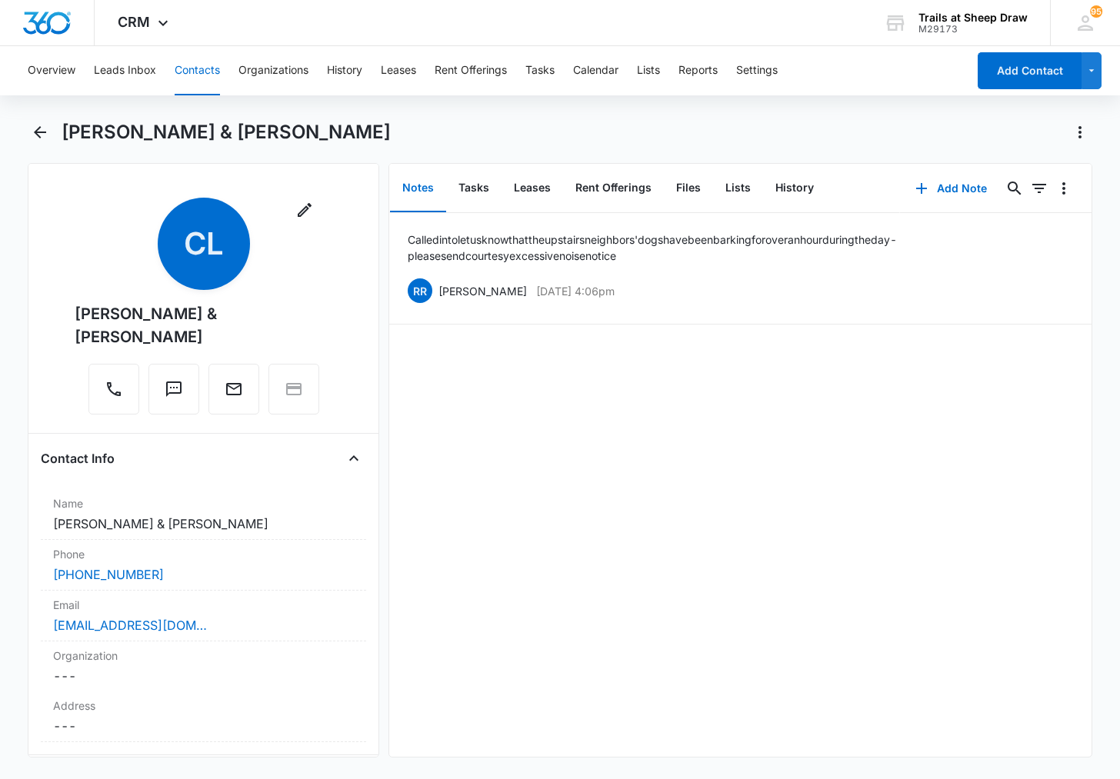
click at [518, 115] on div "Overview Leads Inbox Contacts Organizations History Leases Rent Offerings Tasks…" at bounding box center [560, 411] width 1120 height 730
click at [690, 188] on button "Files" at bounding box center [688, 189] width 49 height 48
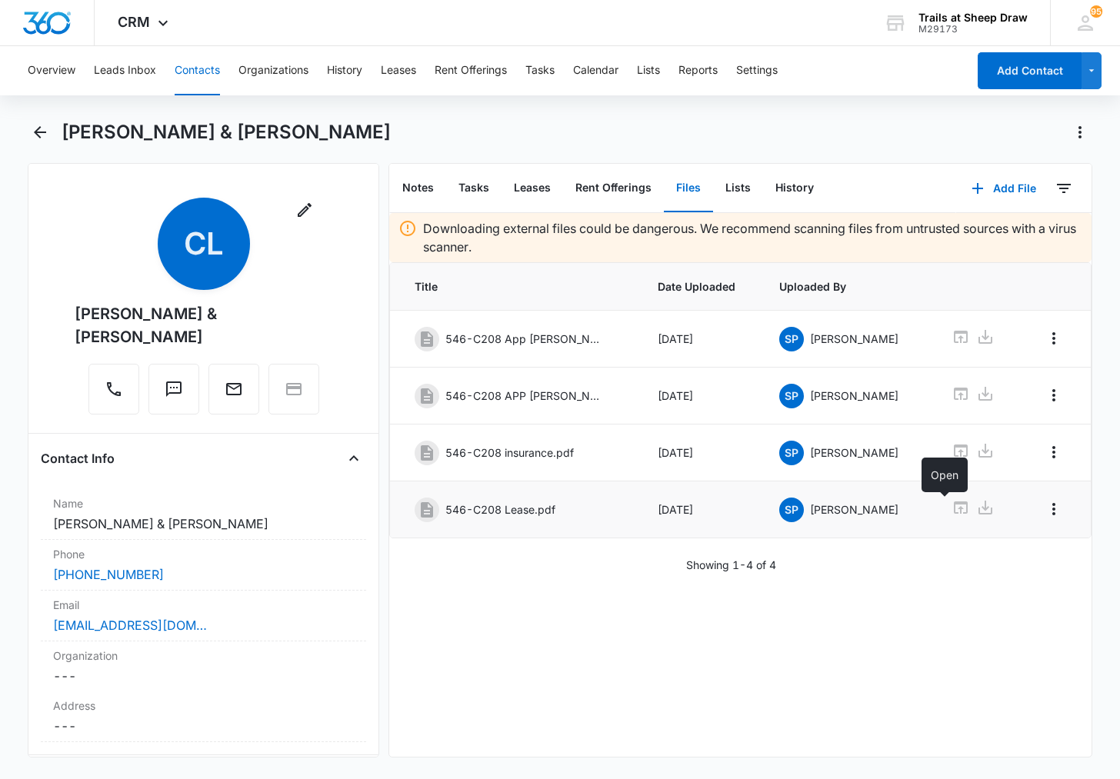
click at [954, 508] on icon at bounding box center [961, 508] width 14 height 12
click at [215, 70] on button "Contacts" at bounding box center [197, 70] width 45 height 49
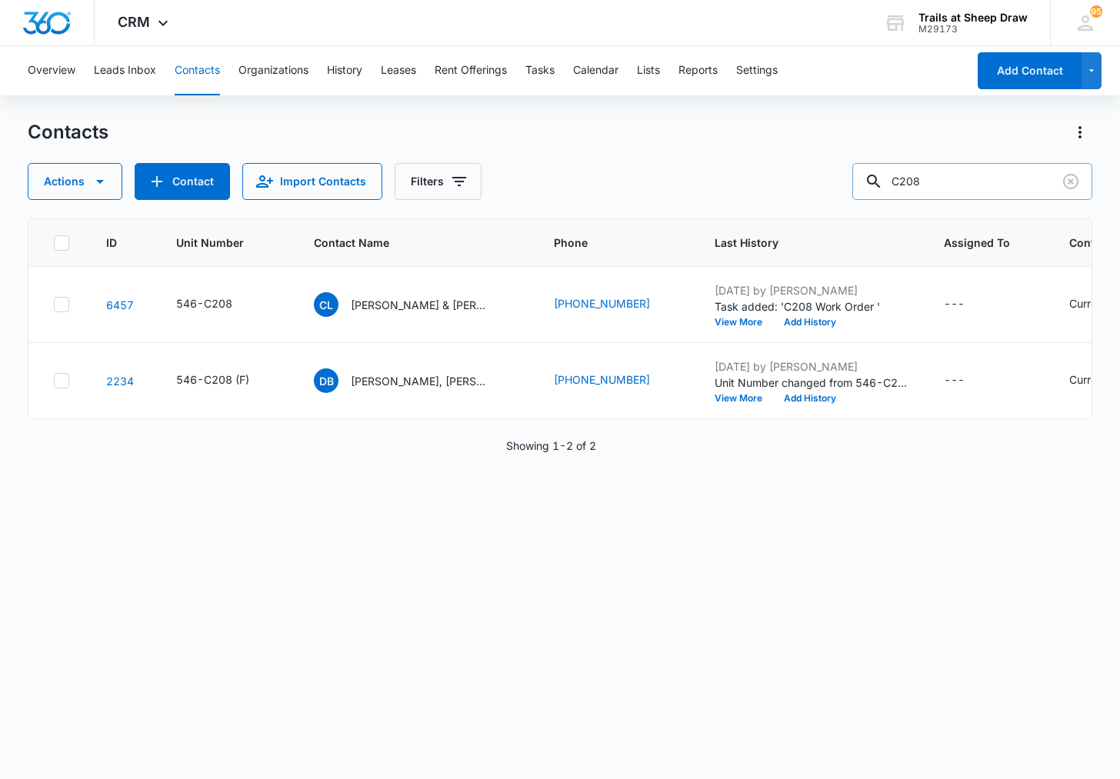
click at [965, 174] on input "C208" at bounding box center [972, 181] width 240 height 37
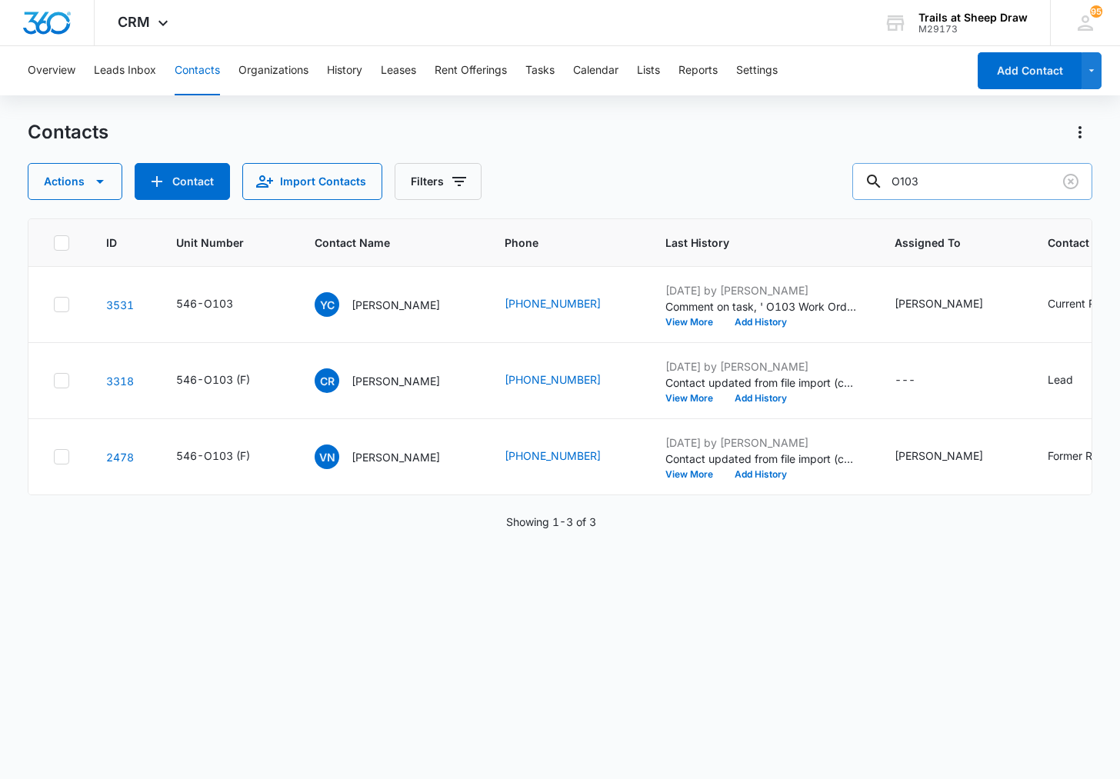
click at [944, 181] on input "O103" at bounding box center [972, 181] width 240 height 37
type input "[PERSON_NAME]"
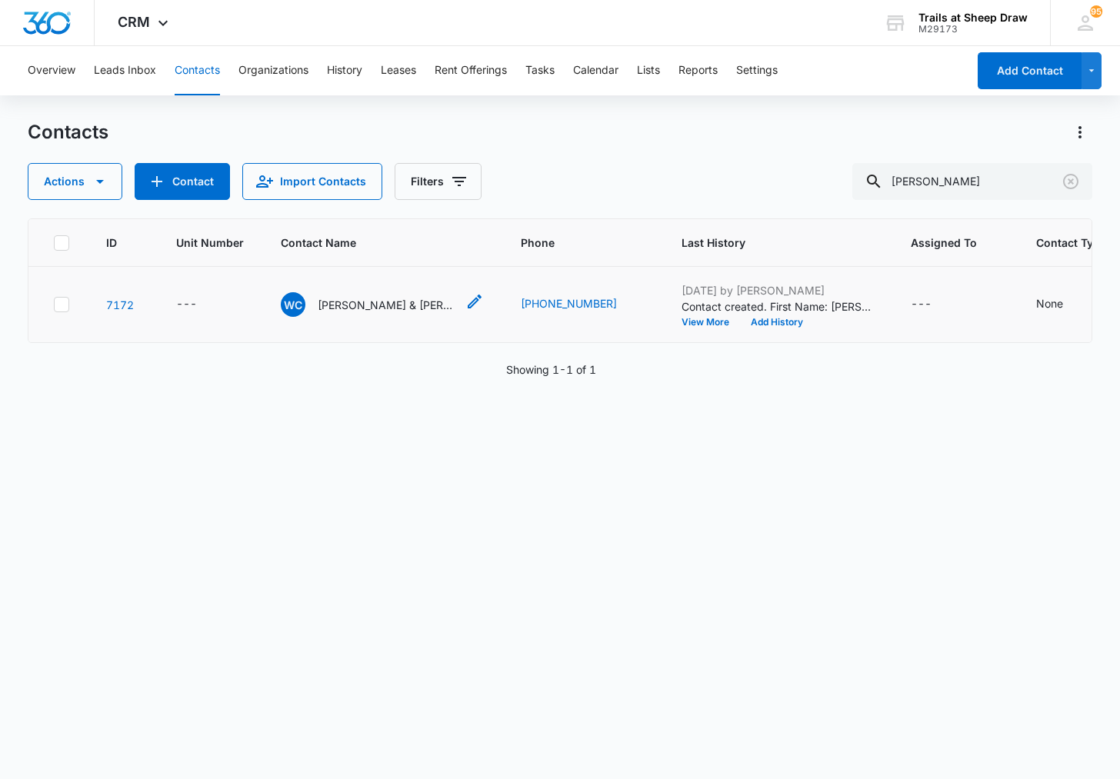
click at [344, 305] on p "[PERSON_NAME] & [PERSON_NAME]" at bounding box center [387, 305] width 138 height 16
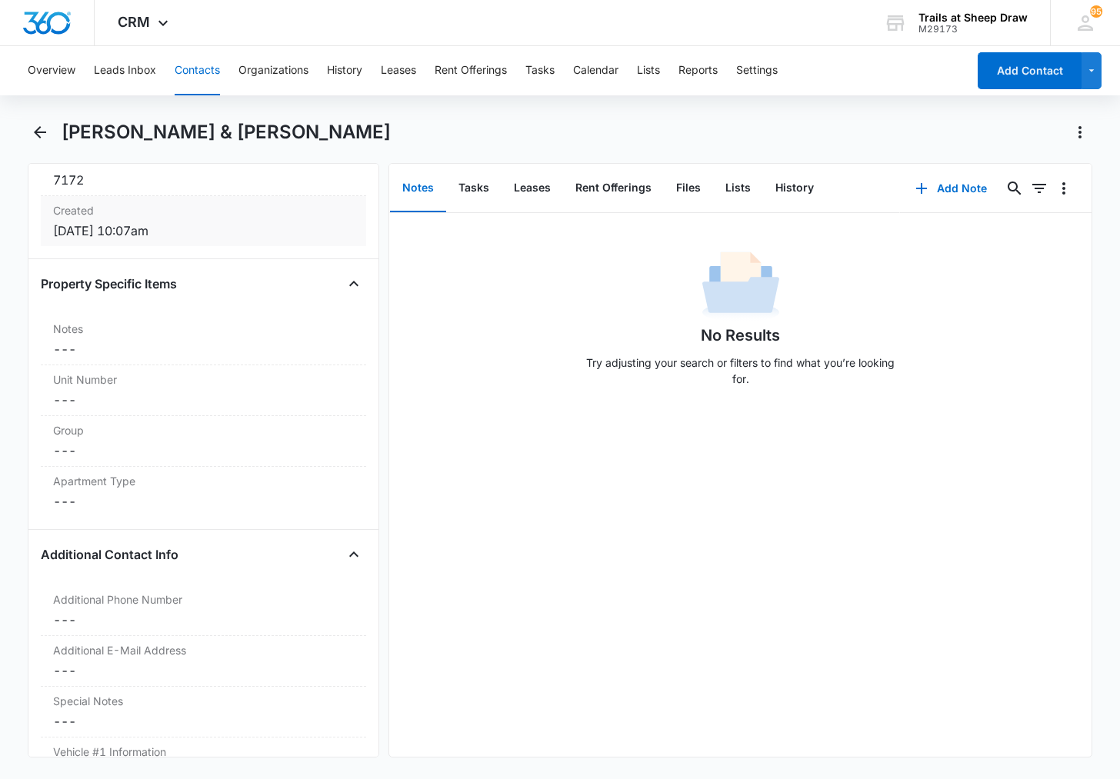
scroll to position [1077, 0]
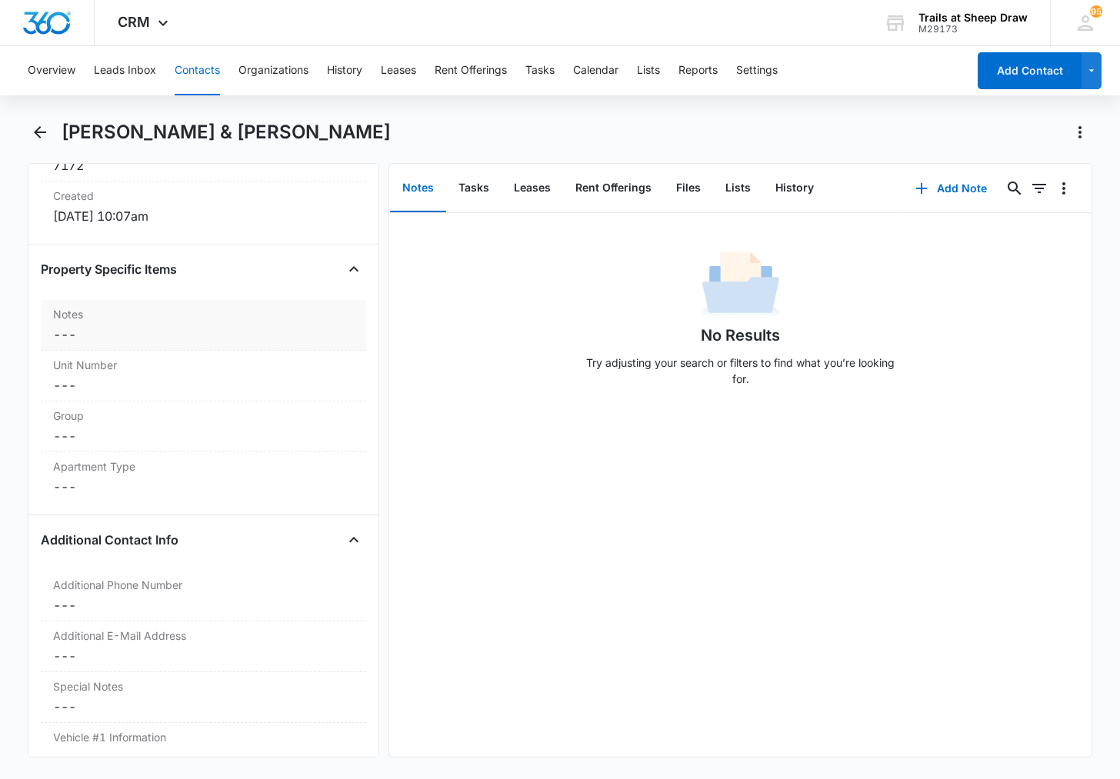
click at [167, 329] on dd "Cancel Save Changes ---" at bounding box center [203, 334] width 301 height 18
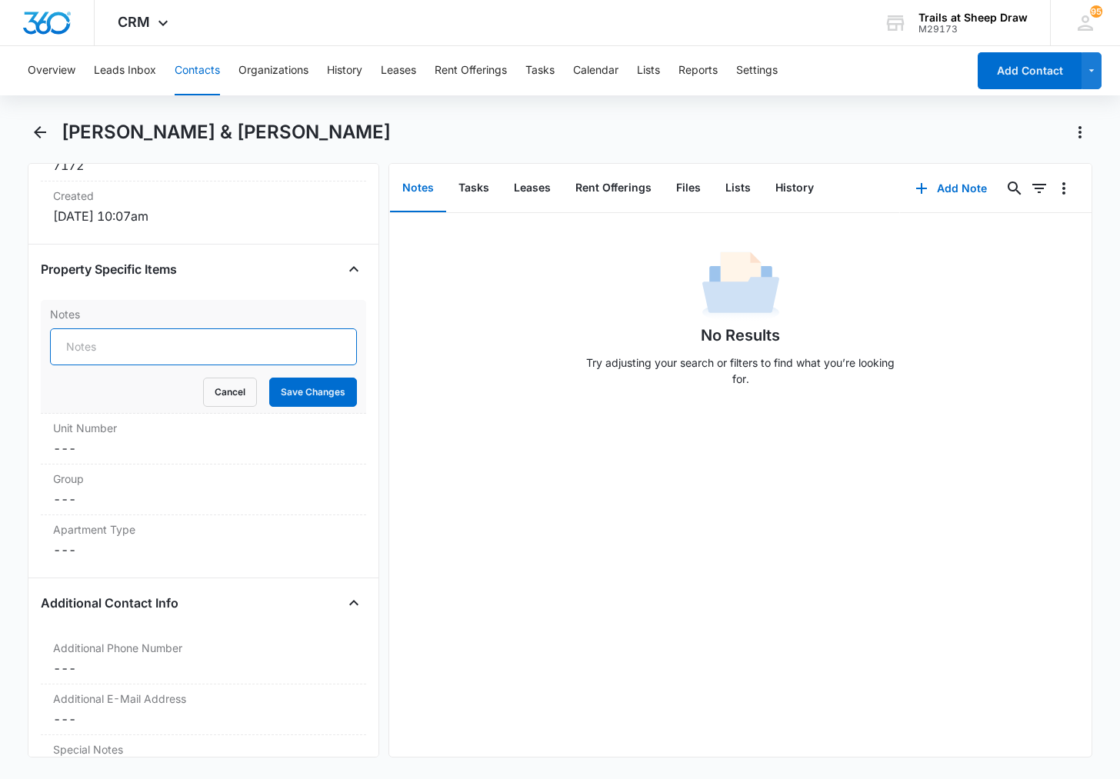
click at [150, 357] on input "Notes" at bounding box center [203, 346] width 307 height 37
type input "[PERSON_NAME] MAIN CONTACT POA"
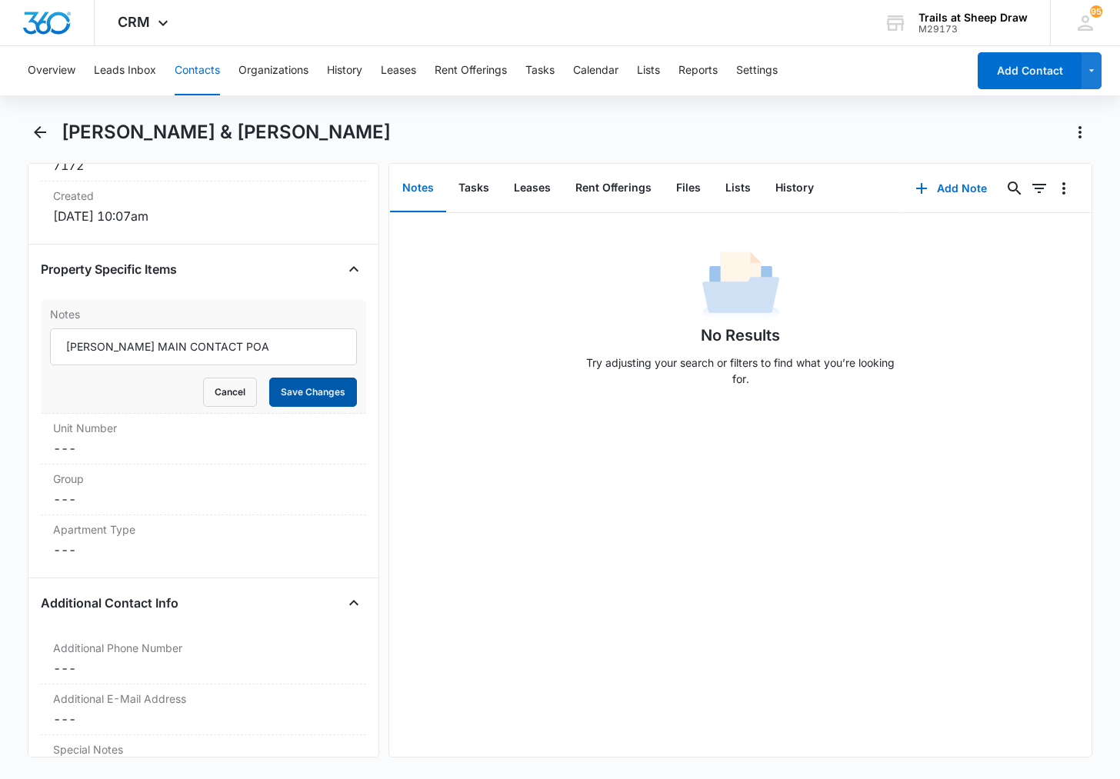
click at [300, 388] on button "Save Changes" at bounding box center [313, 392] width 88 height 29
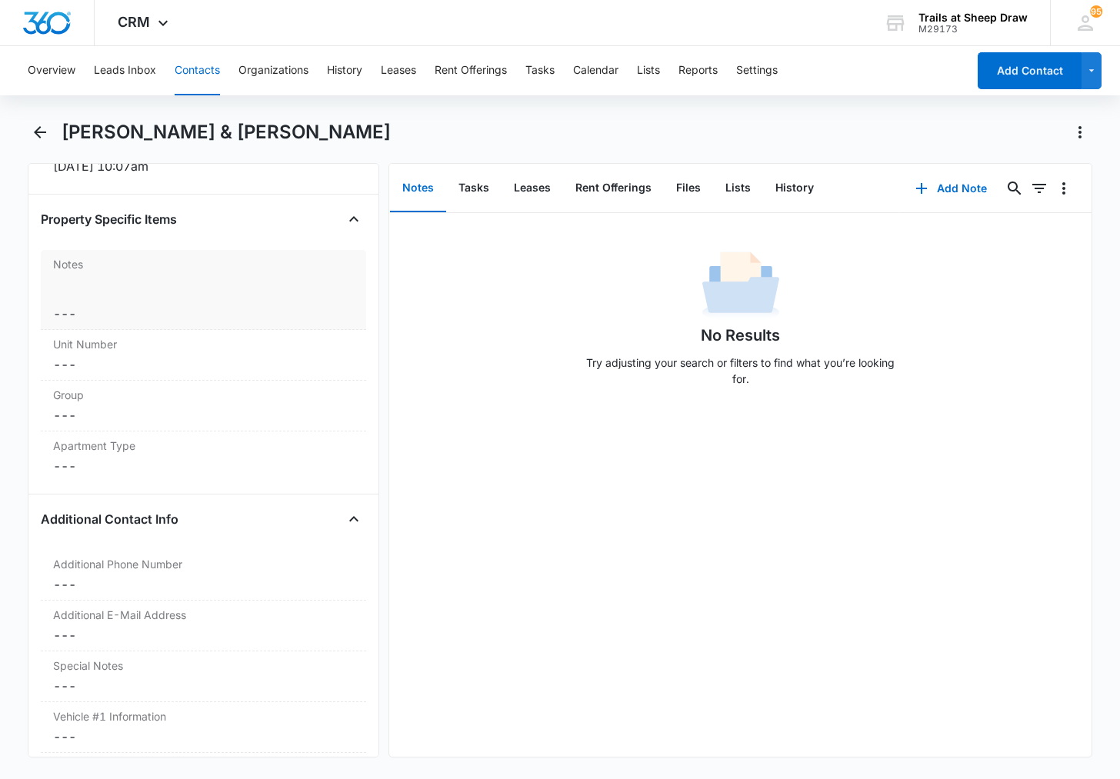
scroll to position [1154, 0]
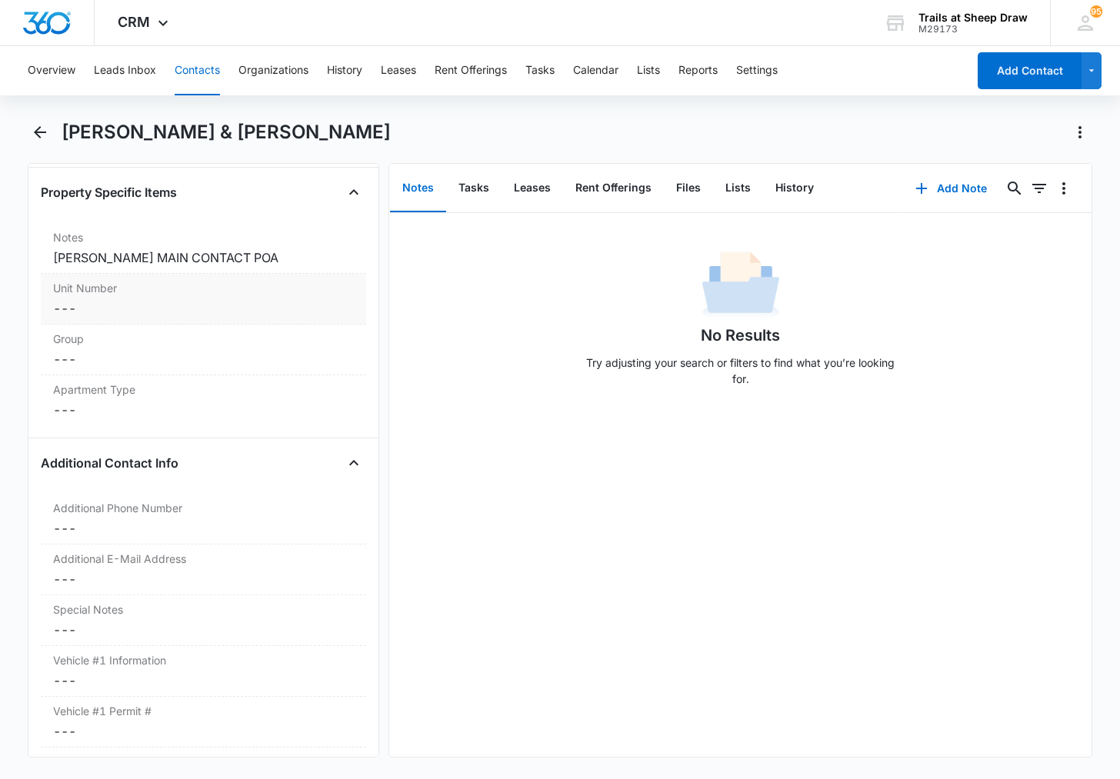
click at [115, 308] on dd "Cancel Save Changes ---" at bounding box center [203, 308] width 301 height 18
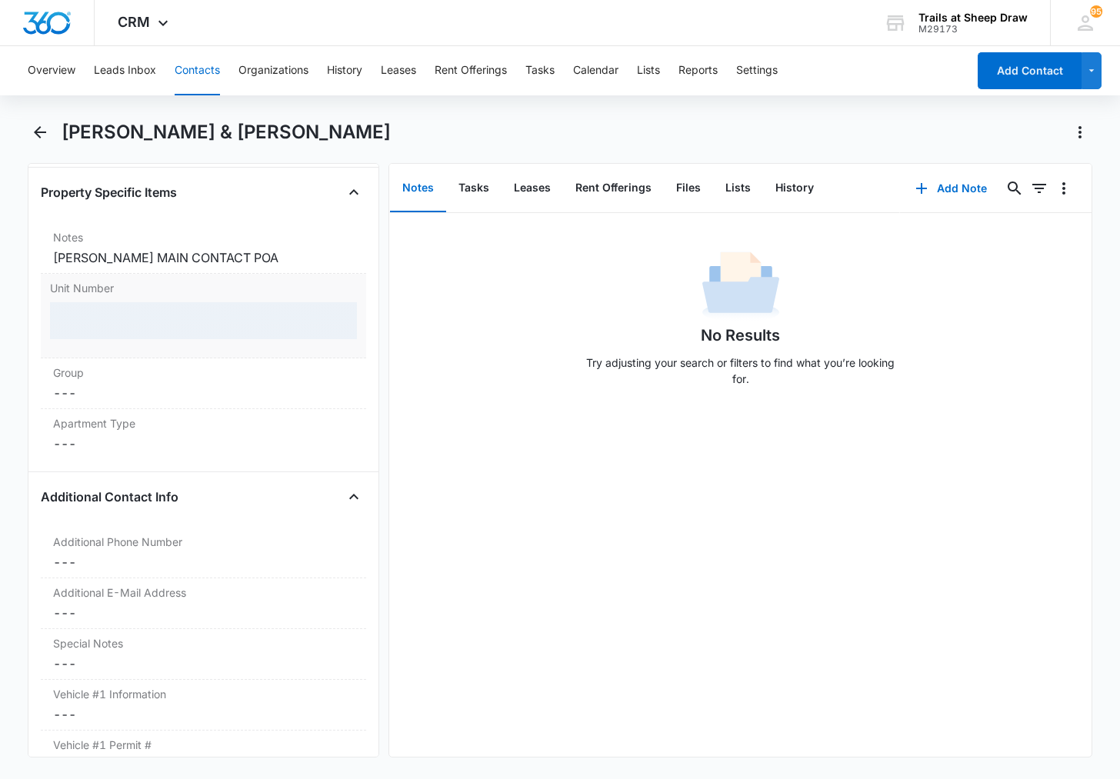
click at [122, 327] on div at bounding box center [203, 320] width 307 height 37
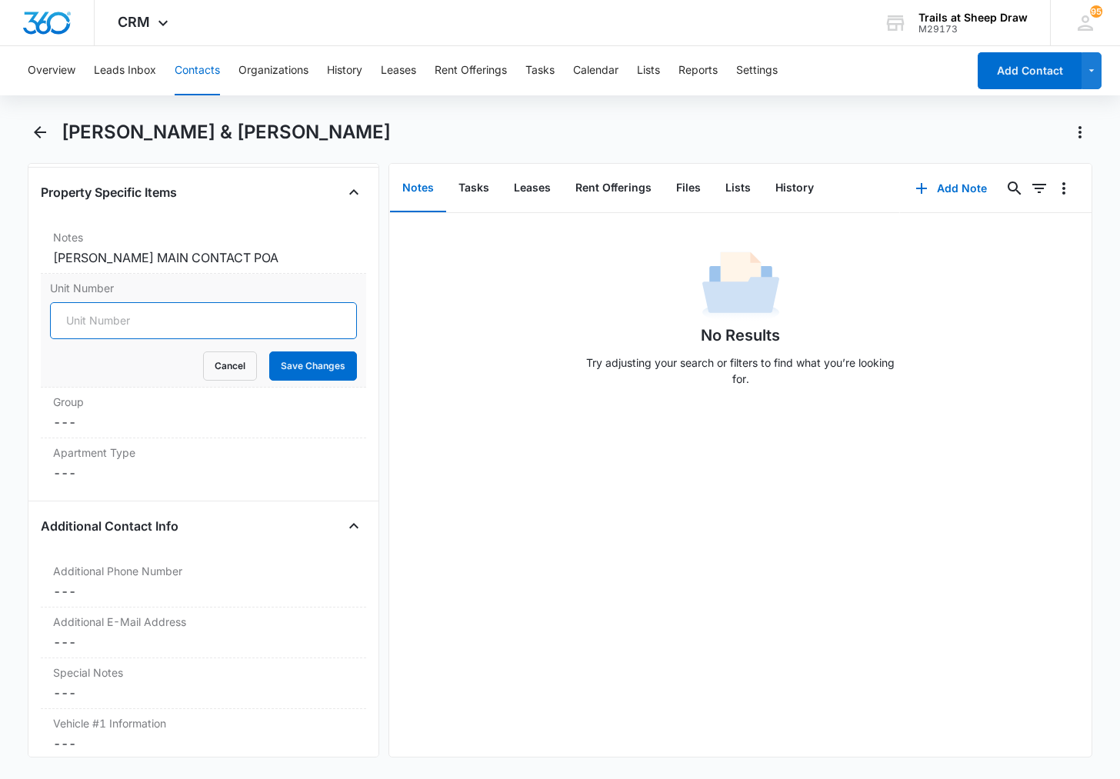
click at [122, 327] on input "Unit Number" at bounding box center [203, 320] width 307 height 37
type input "546-O103"
click at [289, 364] on button "Save Changes" at bounding box center [313, 366] width 88 height 29
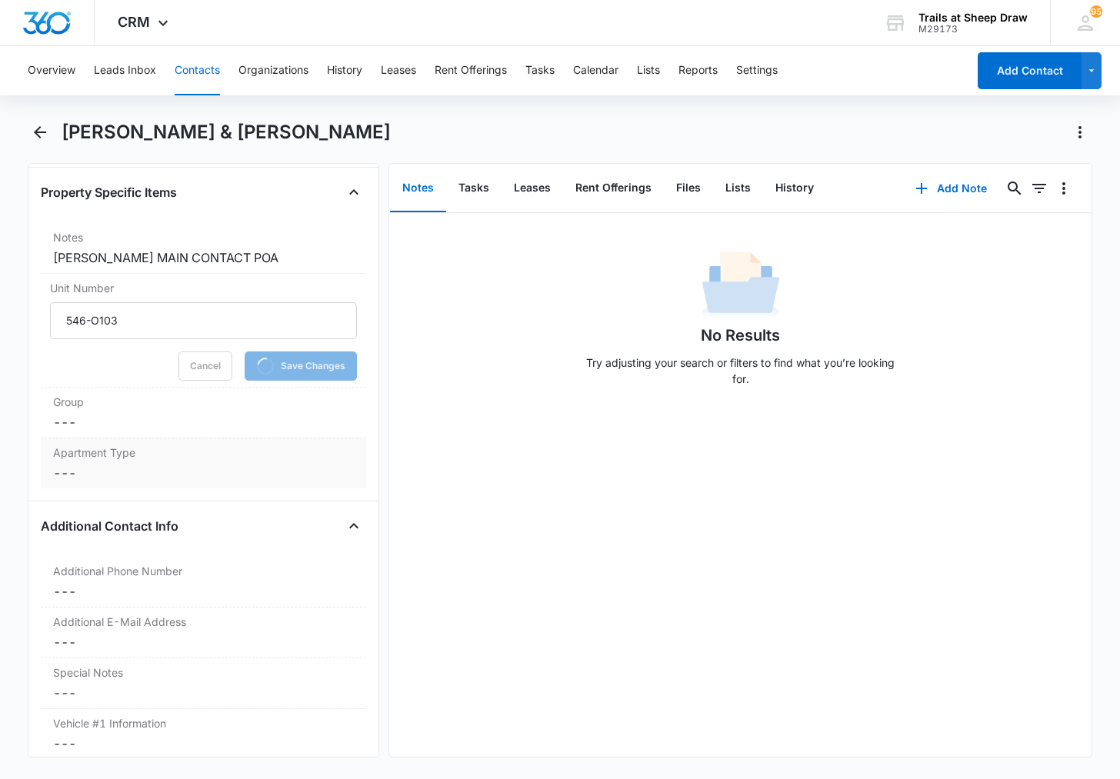
click at [112, 472] on dd "Cancel Save Changes ---" at bounding box center [203, 473] width 301 height 18
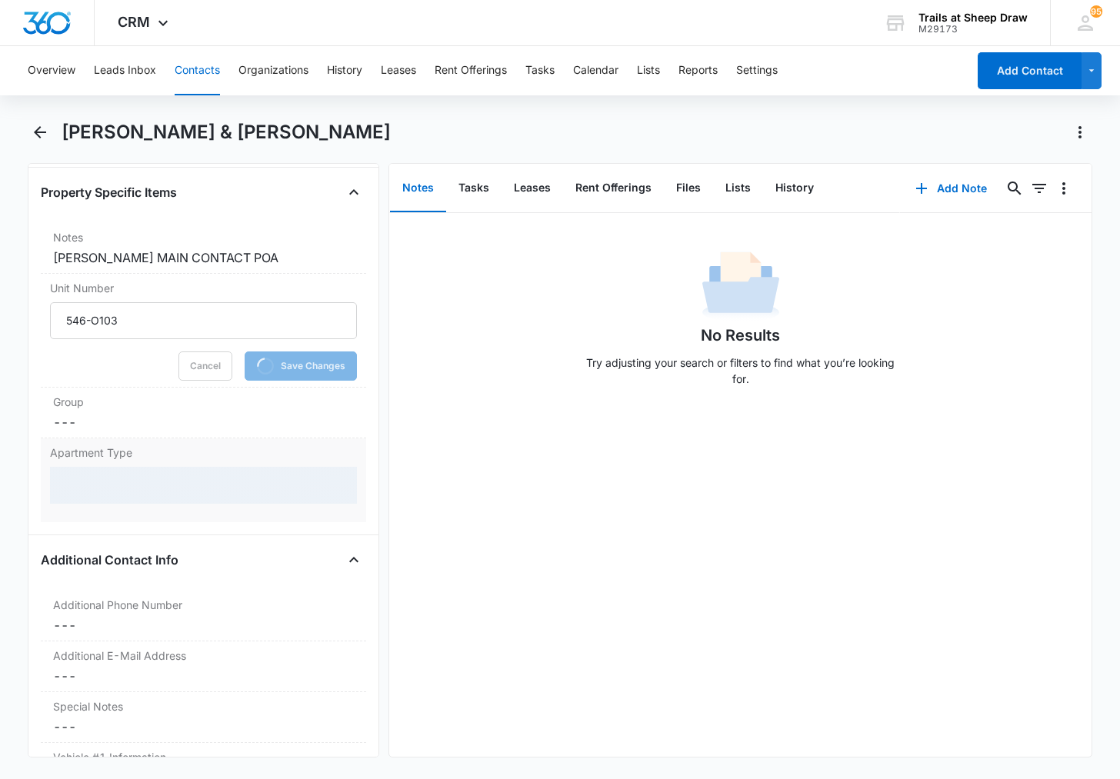
click at [112, 481] on div at bounding box center [203, 485] width 307 height 37
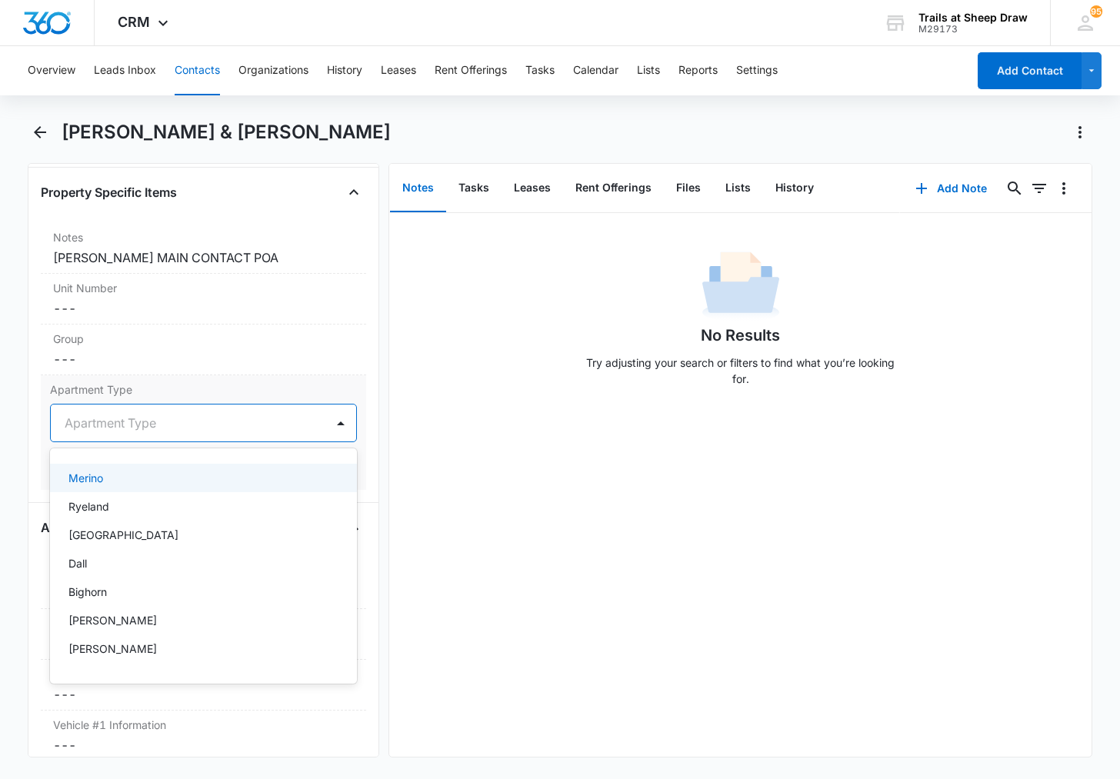
click at [135, 420] on div at bounding box center [185, 423] width 241 height 22
click at [143, 484] on div "Merino" at bounding box center [201, 478] width 267 height 16
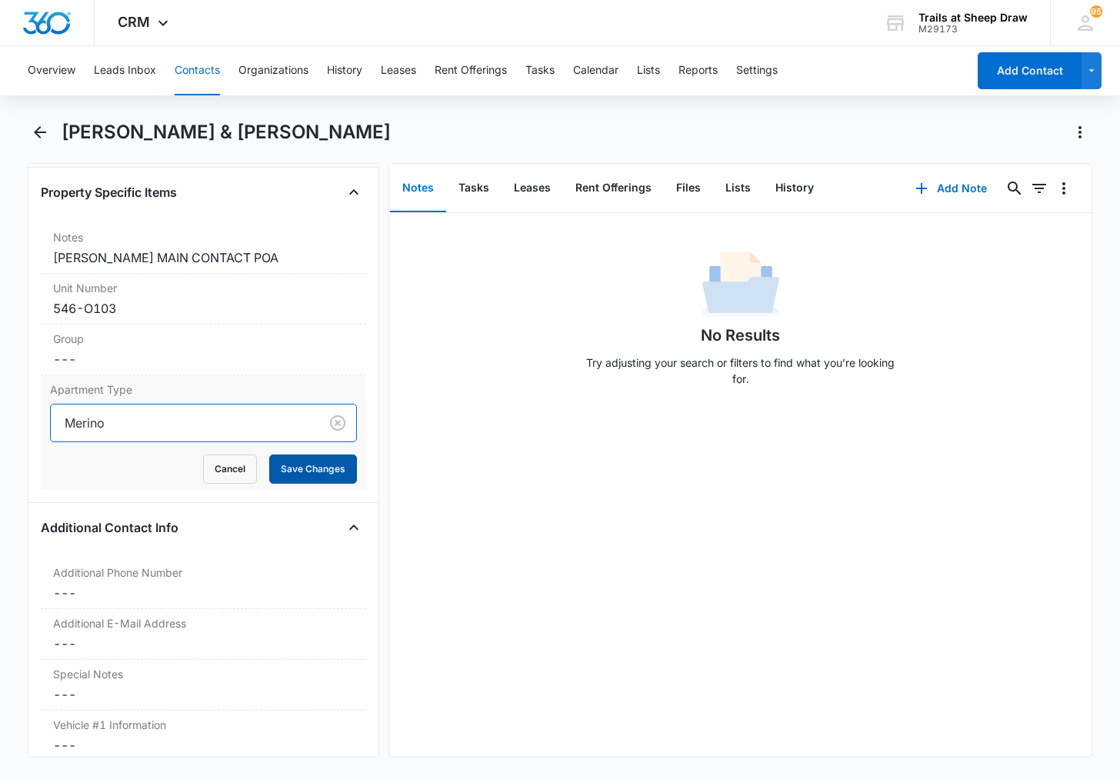
click at [295, 474] on button "Save Changes" at bounding box center [313, 469] width 88 height 29
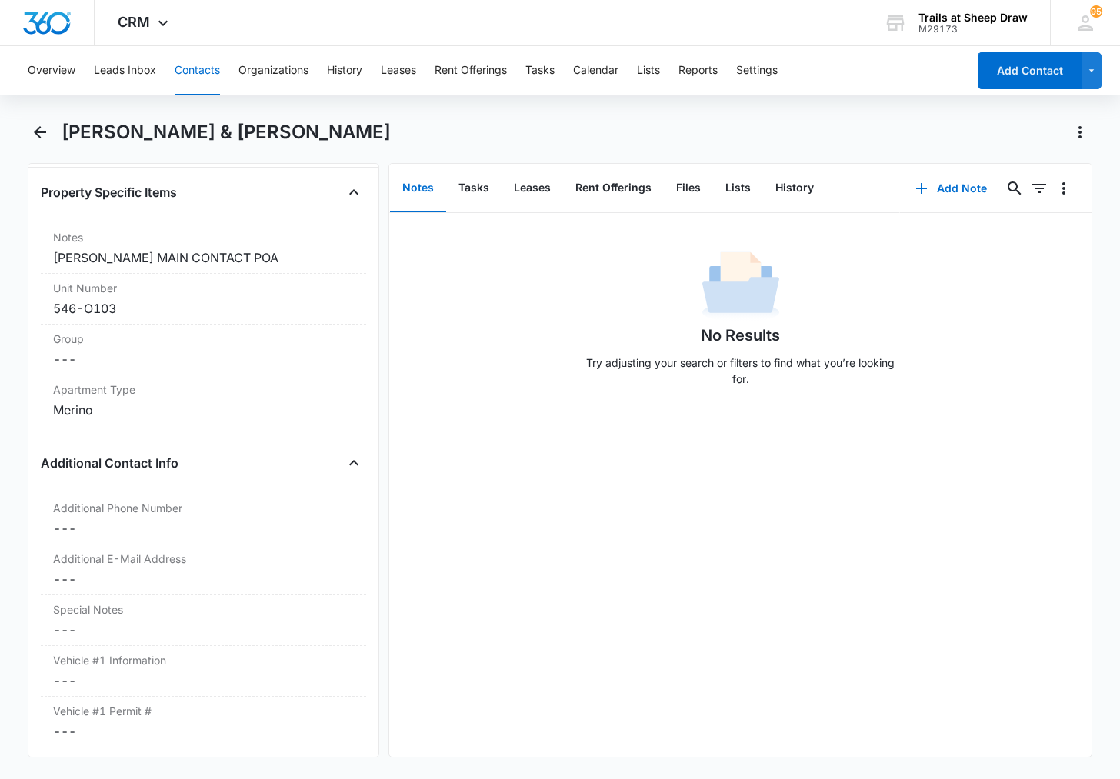
drag, startPoint x: 65, startPoint y: 128, endPoint x: 404, endPoint y: 120, distance: 339.3
click at [404, 120] on div "[PERSON_NAME] & [PERSON_NAME]" at bounding box center [577, 132] width 1031 height 25
copy h1 "[PERSON_NAME] & [PERSON_NAME]"
click at [482, 658] on div "No Results Try adjusting your search or filters to find what you’re looking for." at bounding box center [739, 485] width 701 height 544
drag, startPoint x: 421, startPoint y: 127, endPoint x: 63, endPoint y: 145, distance: 358.1
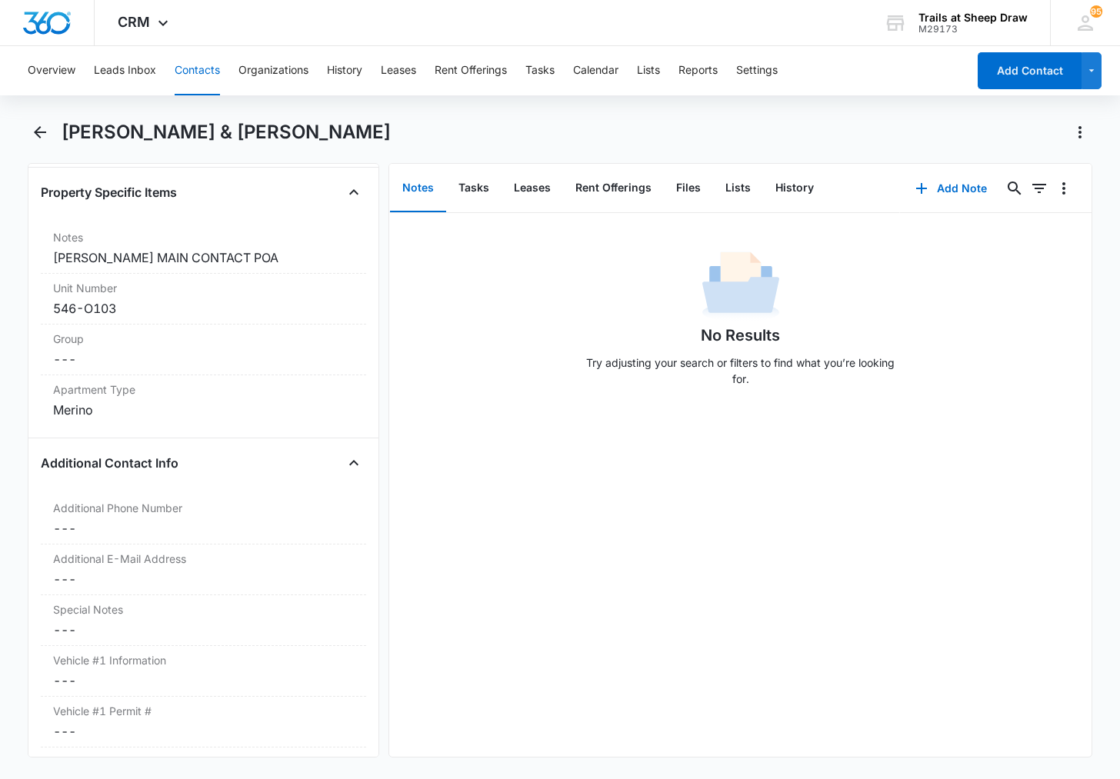
click at [63, 145] on div "[PERSON_NAME] & [PERSON_NAME]" at bounding box center [560, 141] width 1064 height 43
copy h1 "[PERSON_NAME] & [PERSON_NAME]"
